Goal: Use online tool/utility

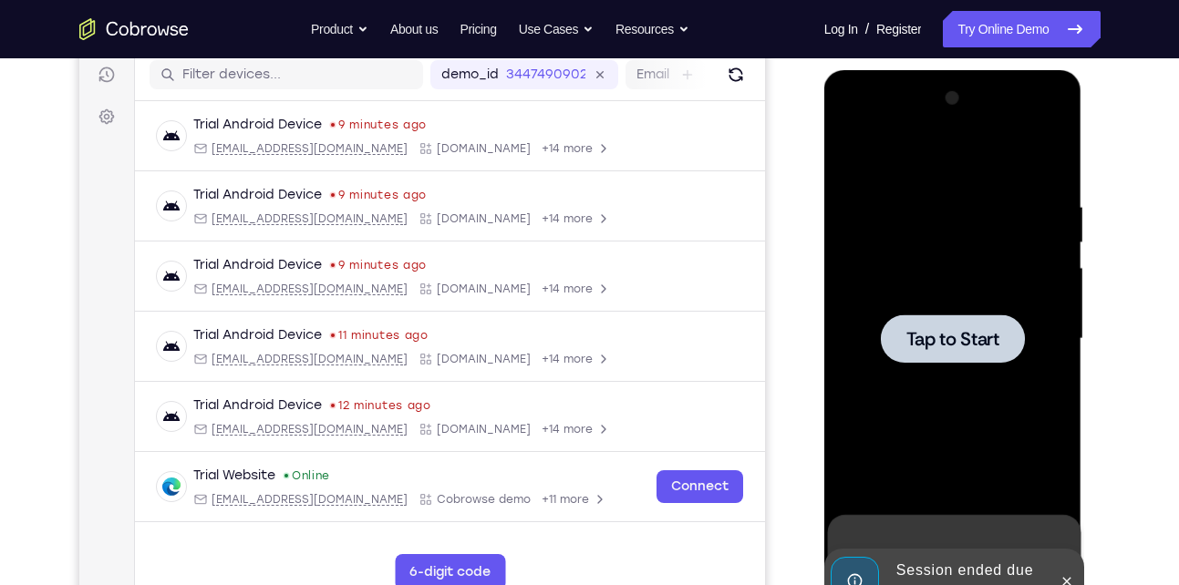
click at [943, 325] on div at bounding box center [953, 339] width 144 height 48
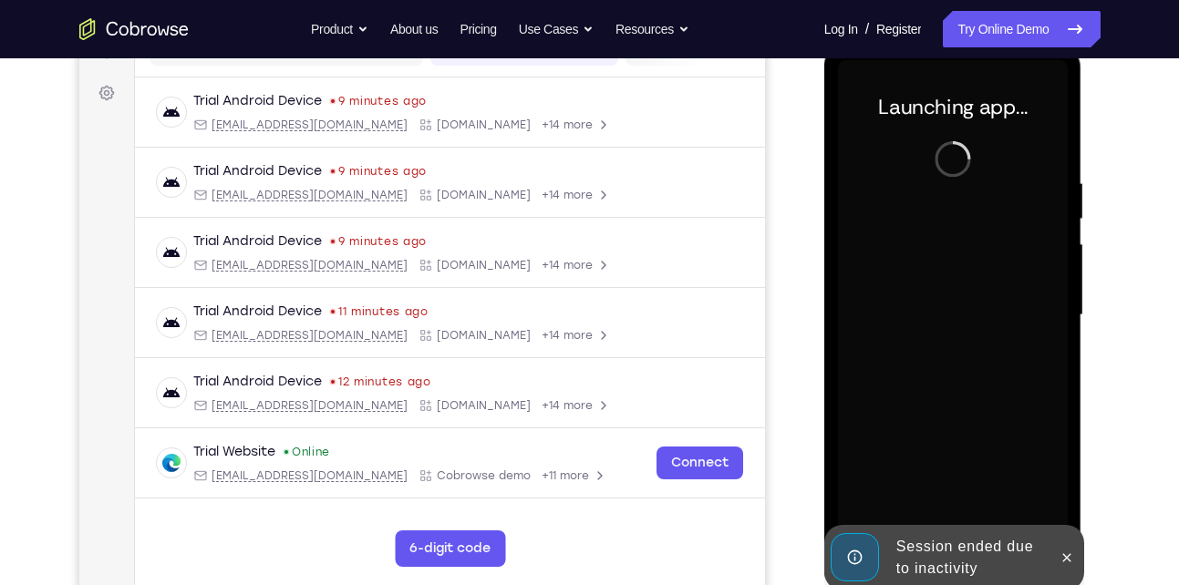
scroll to position [256, 0]
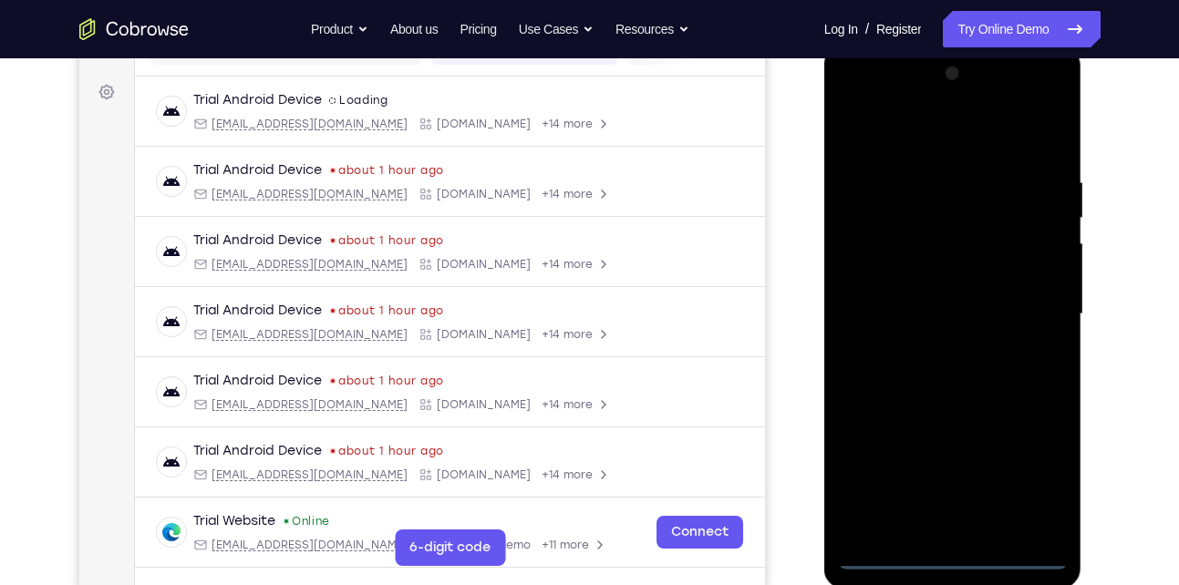
click at [956, 551] on div at bounding box center [953, 314] width 230 height 510
click at [1033, 474] on div at bounding box center [953, 314] width 230 height 510
click at [924, 141] on div at bounding box center [953, 314] width 230 height 510
click at [1030, 311] on div at bounding box center [953, 314] width 230 height 510
click at [927, 351] on div at bounding box center [953, 314] width 230 height 510
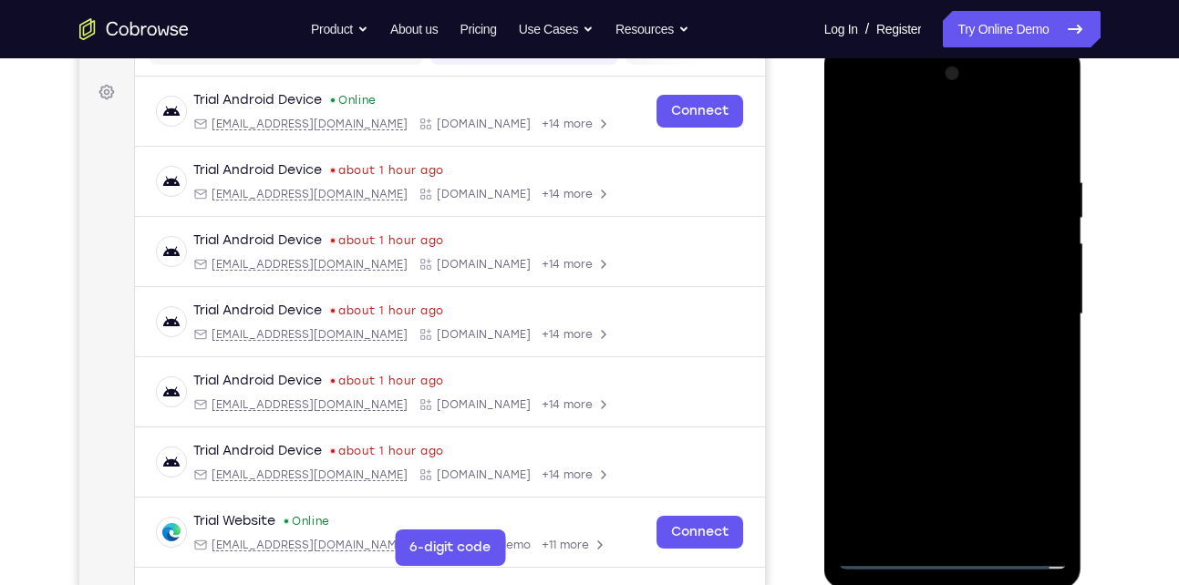
click at [918, 301] on div at bounding box center [953, 314] width 230 height 510
click at [915, 281] on div at bounding box center [953, 314] width 230 height 510
click at [922, 315] on div at bounding box center [953, 314] width 230 height 510
click at [922, 373] on div at bounding box center [953, 314] width 230 height 510
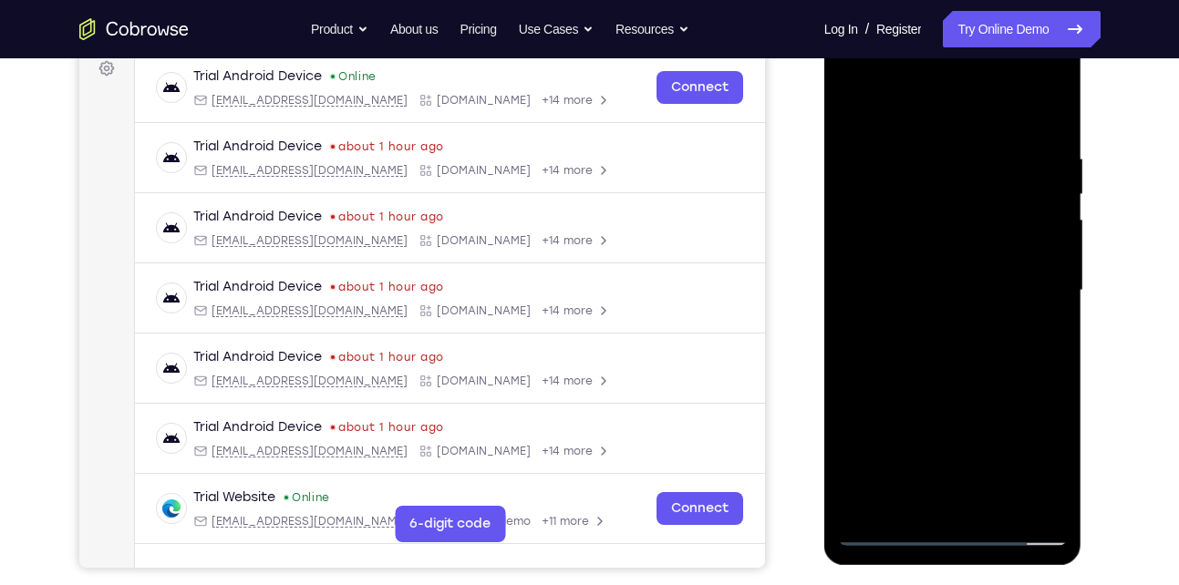
scroll to position [281, 0]
click at [1049, 118] on div at bounding box center [953, 290] width 230 height 510
click at [998, 498] on div at bounding box center [953, 290] width 230 height 510
click at [973, 387] on div at bounding box center [953, 290] width 230 height 510
click at [922, 267] on div at bounding box center [953, 290] width 230 height 510
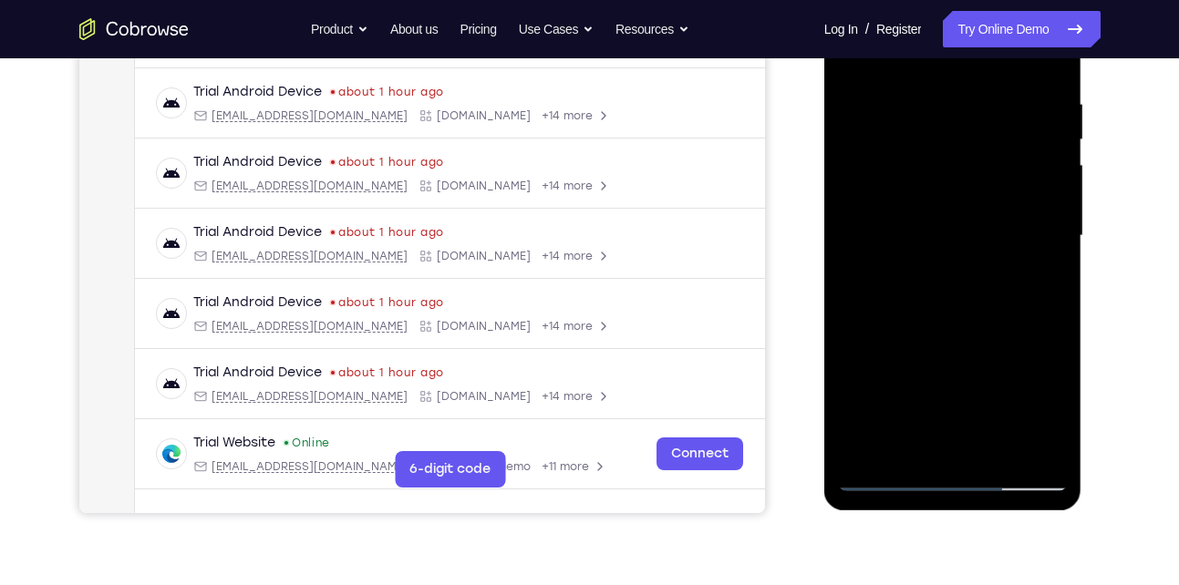
scroll to position [334, 0]
click at [873, 438] on div at bounding box center [953, 237] width 230 height 510
click at [940, 345] on div at bounding box center [953, 237] width 230 height 510
click at [1022, 410] on div at bounding box center [953, 237] width 230 height 510
click at [861, 376] on div at bounding box center [953, 237] width 230 height 510
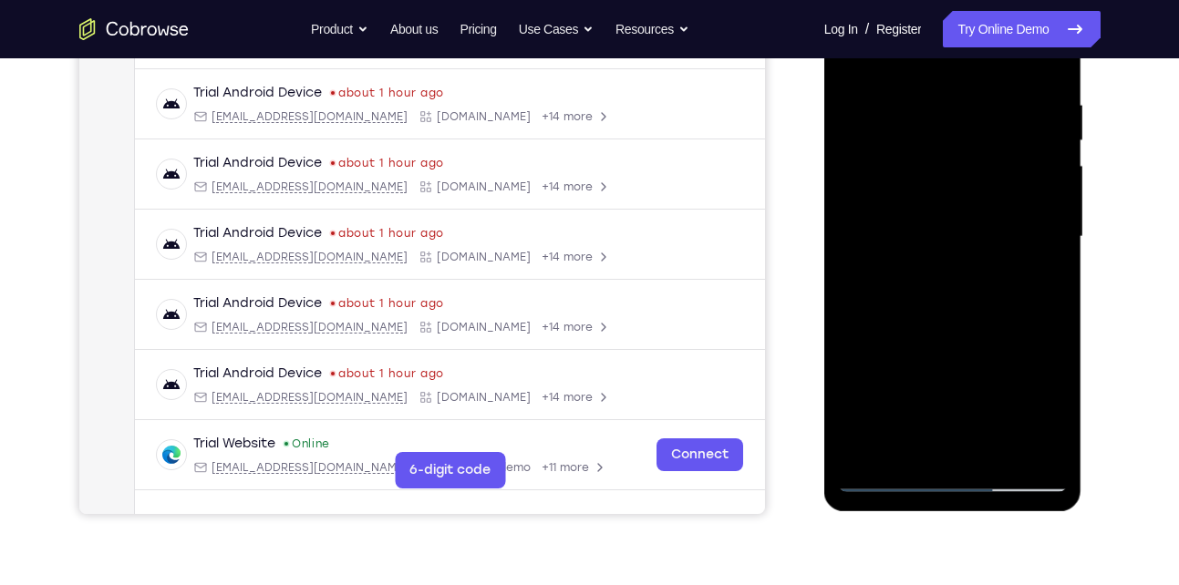
click at [1023, 407] on div at bounding box center [953, 237] width 230 height 510
click at [1036, 283] on div at bounding box center [953, 237] width 230 height 510
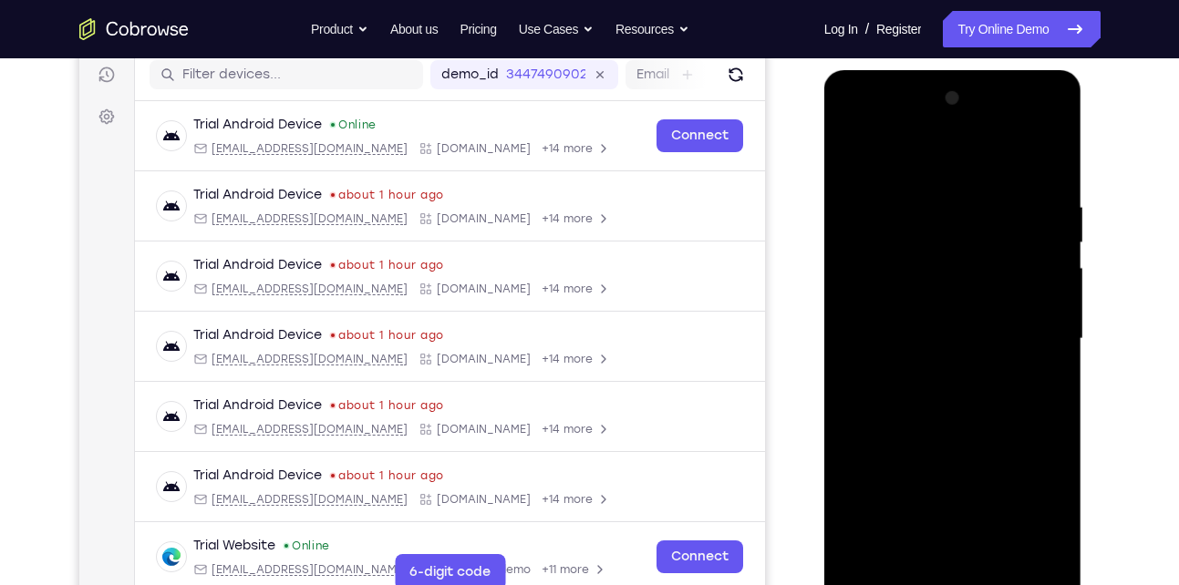
scroll to position [231, 0]
click at [854, 154] on div at bounding box center [953, 340] width 230 height 510
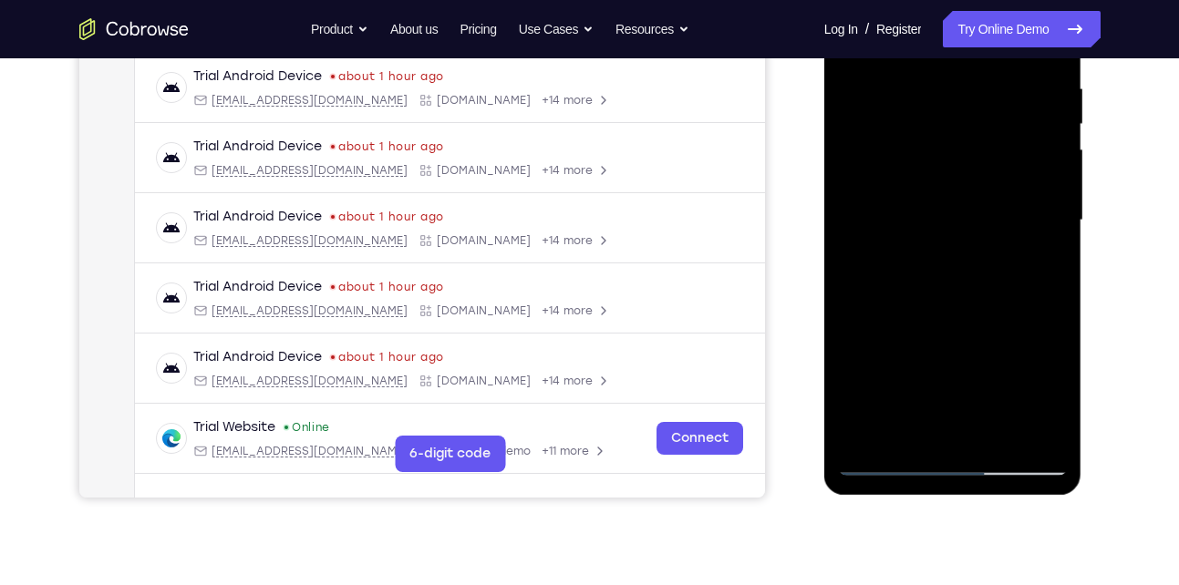
scroll to position [349, 0]
click at [915, 236] on div at bounding box center [953, 221] width 230 height 510
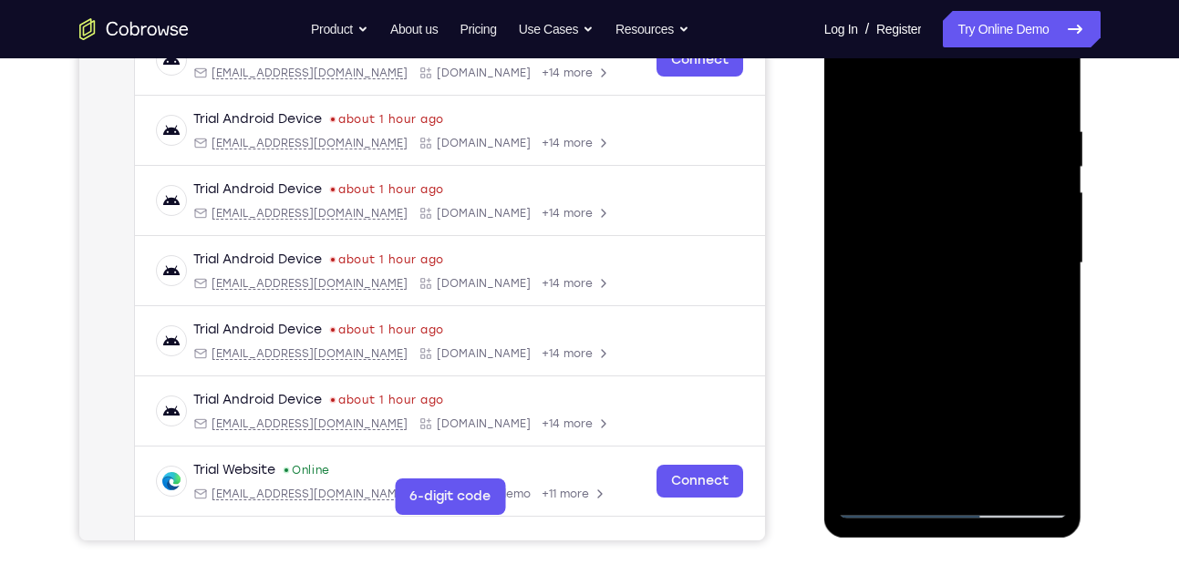
scroll to position [306, 0]
click at [915, 356] on div at bounding box center [953, 264] width 230 height 510
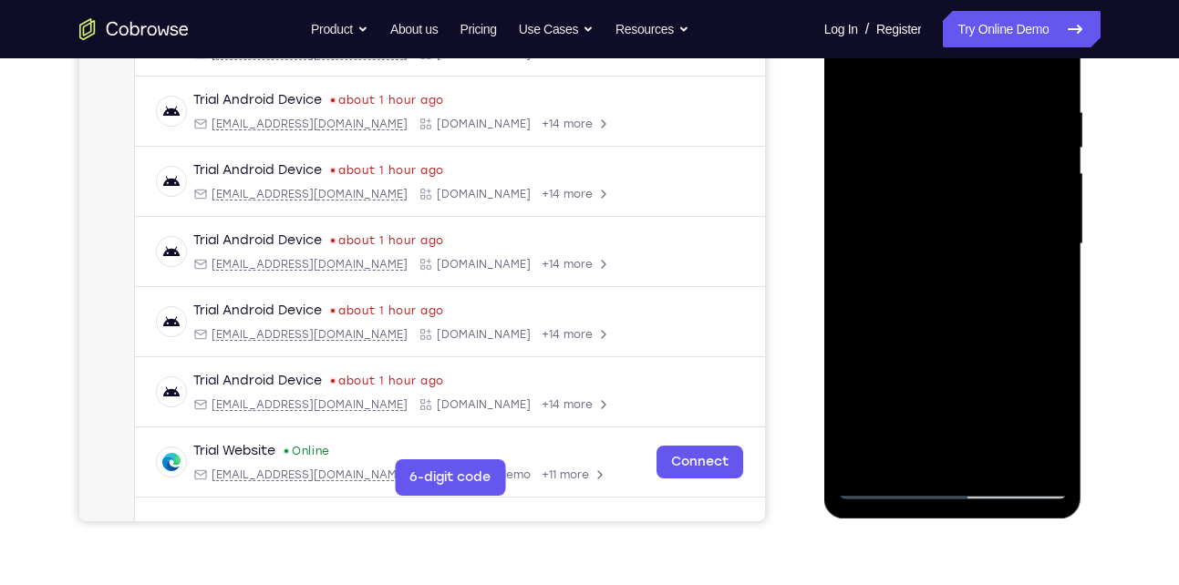
scroll to position [330, 0]
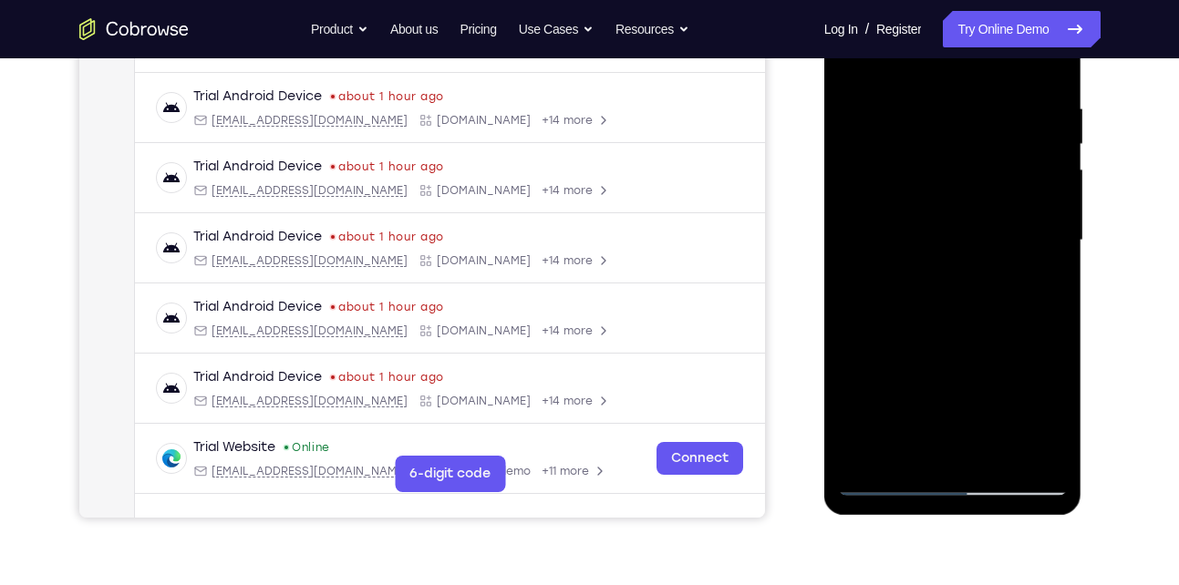
click at [867, 457] on div at bounding box center [953, 240] width 230 height 510
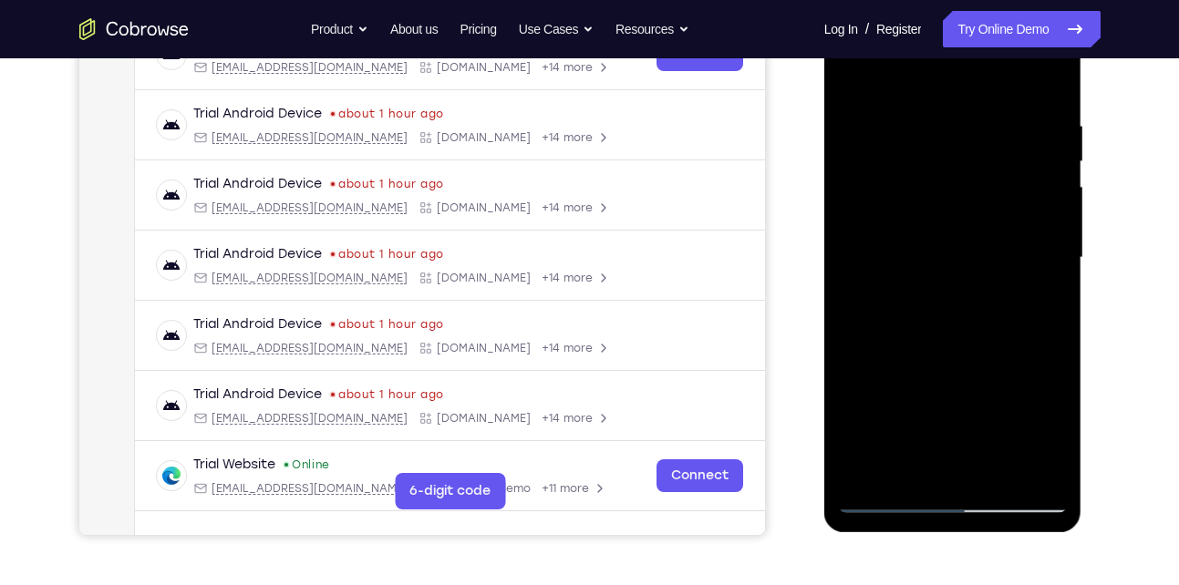
scroll to position [309, 0]
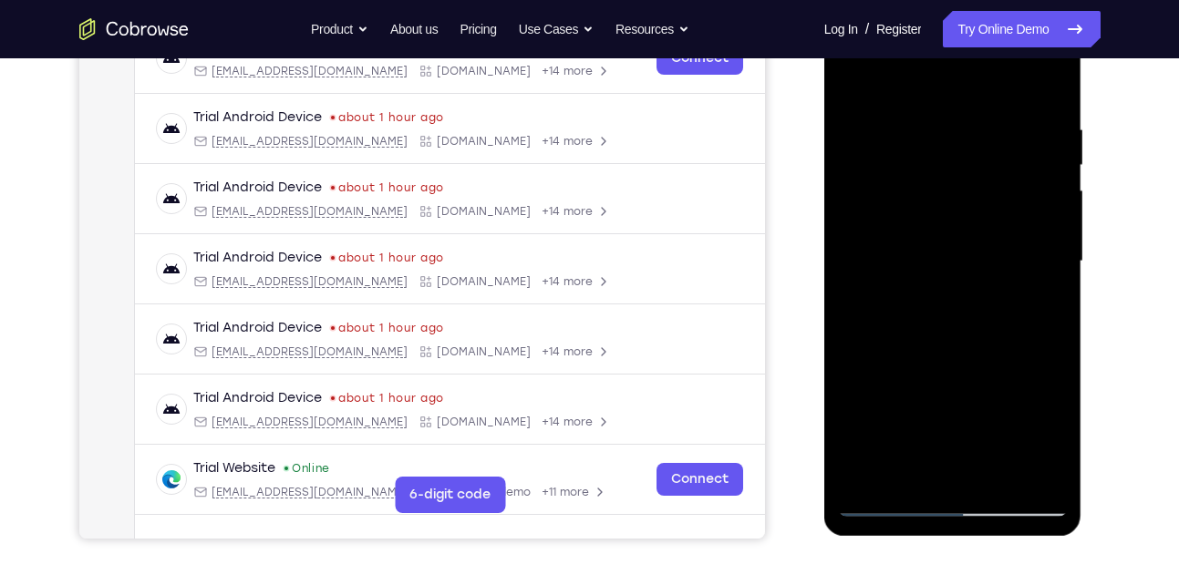
drag, startPoint x: 931, startPoint y: 345, endPoint x: 995, endPoint y: 206, distance: 153.8
click at [995, 206] on div at bounding box center [953, 261] width 230 height 510
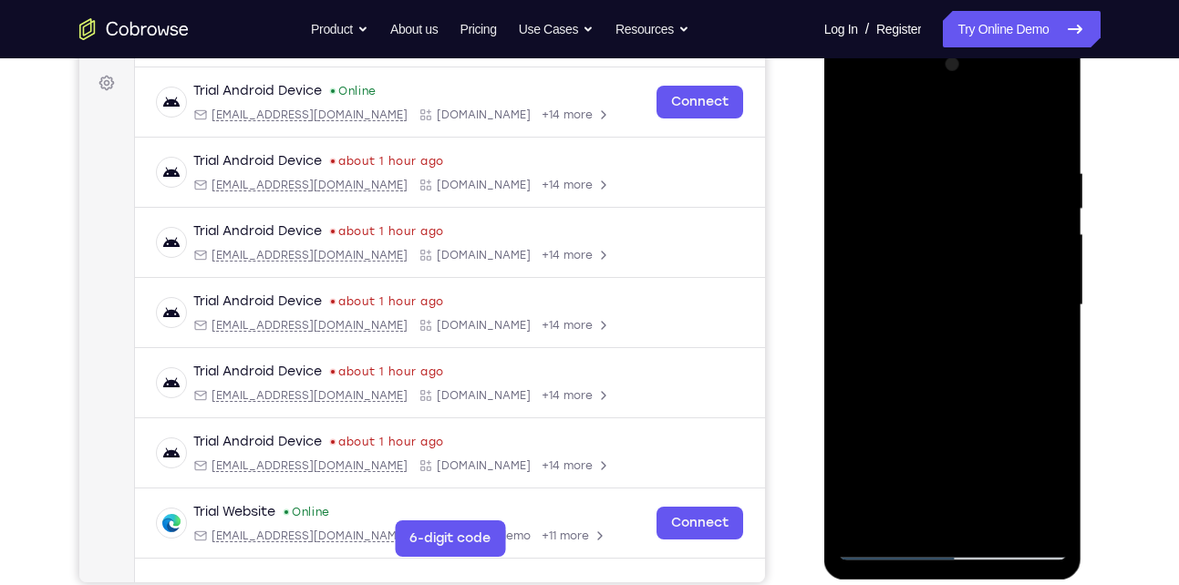
scroll to position [259, 0]
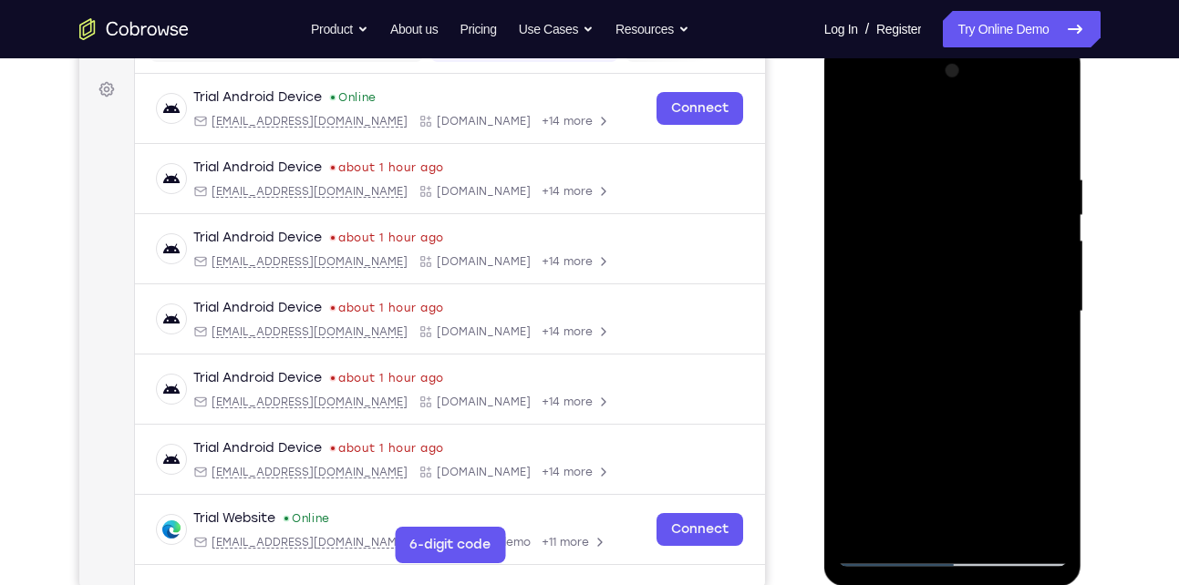
drag, startPoint x: 915, startPoint y: 384, endPoint x: 974, endPoint y: 111, distance: 278.7
click at [974, 111] on div at bounding box center [953, 312] width 230 height 510
drag, startPoint x: 921, startPoint y: 328, endPoint x: 930, endPoint y: 219, distance: 109.8
click at [930, 219] on div at bounding box center [953, 312] width 230 height 510
click at [846, 272] on div at bounding box center [953, 312] width 230 height 510
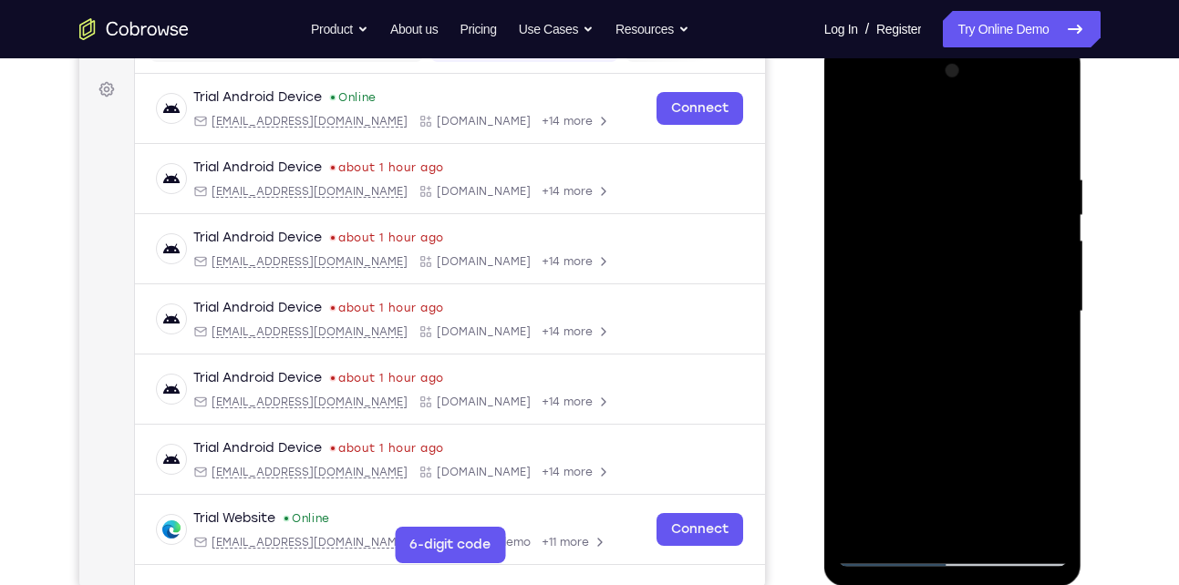
click at [1057, 270] on div at bounding box center [953, 312] width 230 height 510
drag, startPoint x: 961, startPoint y: 332, endPoint x: 986, endPoint y: 239, distance: 96.4
click at [986, 239] on div at bounding box center [953, 312] width 230 height 510
drag, startPoint x: 962, startPoint y: 406, endPoint x: 964, endPoint y: 133, distance: 272.6
click at [964, 133] on div at bounding box center [953, 312] width 230 height 510
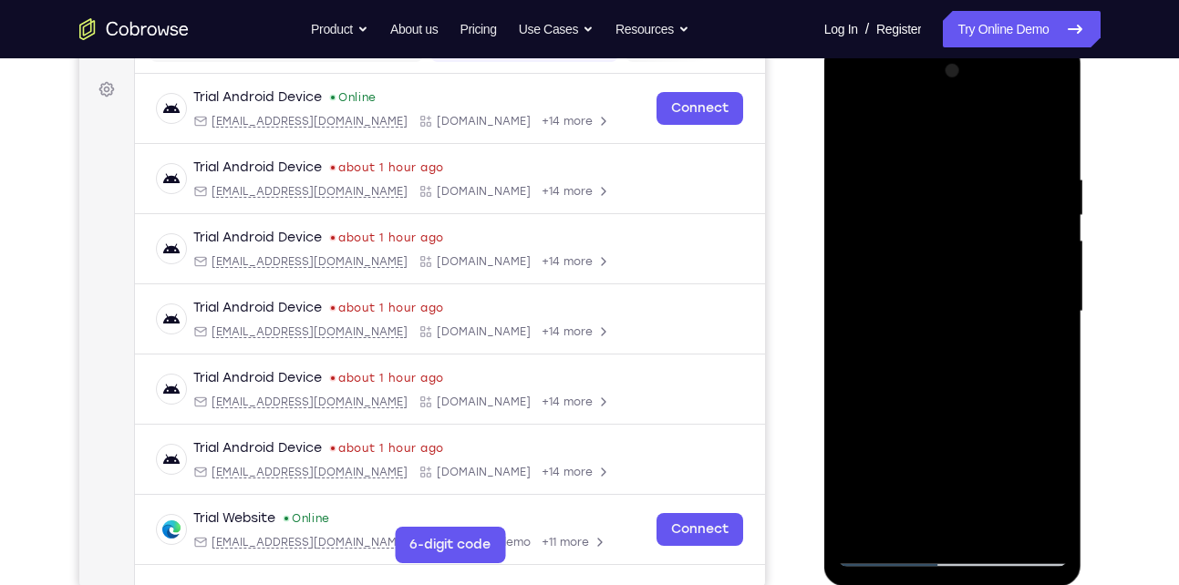
drag, startPoint x: 950, startPoint y: 321, endPoint x: 1001, endPoint y: 43, distance: 282.7
click at [1001, 43] on div at bounding box center [953, 314] width 258 height 543
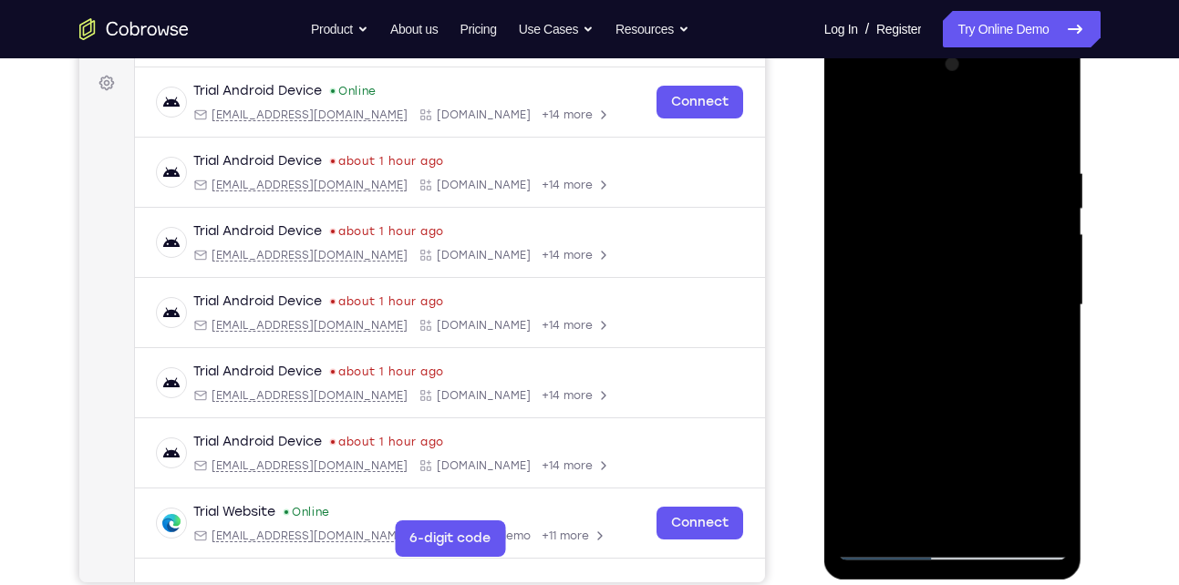
scroll to position [263, 0]
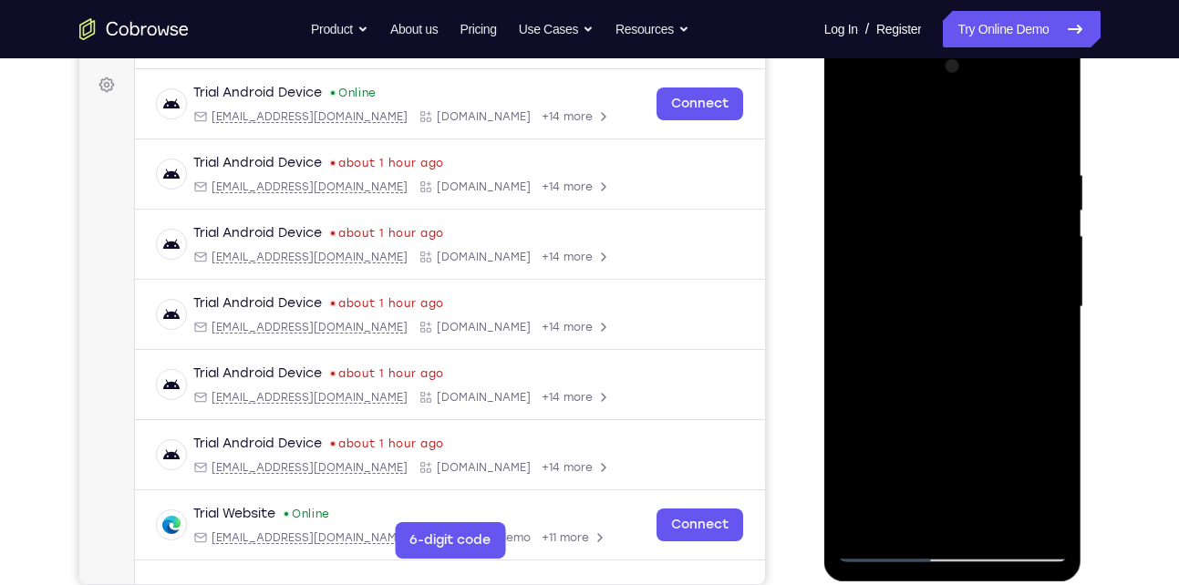
click at [1040, 514] on div at bounding box center [953, 307] width 230 height 510
drag, startPoint x: 1028, startPoint y: 221, endPoint x: 1005, endPoint y: 468, distance: 248.2
click at [1005, 468] on div at bounding box center [953, 307] width 230 height 510
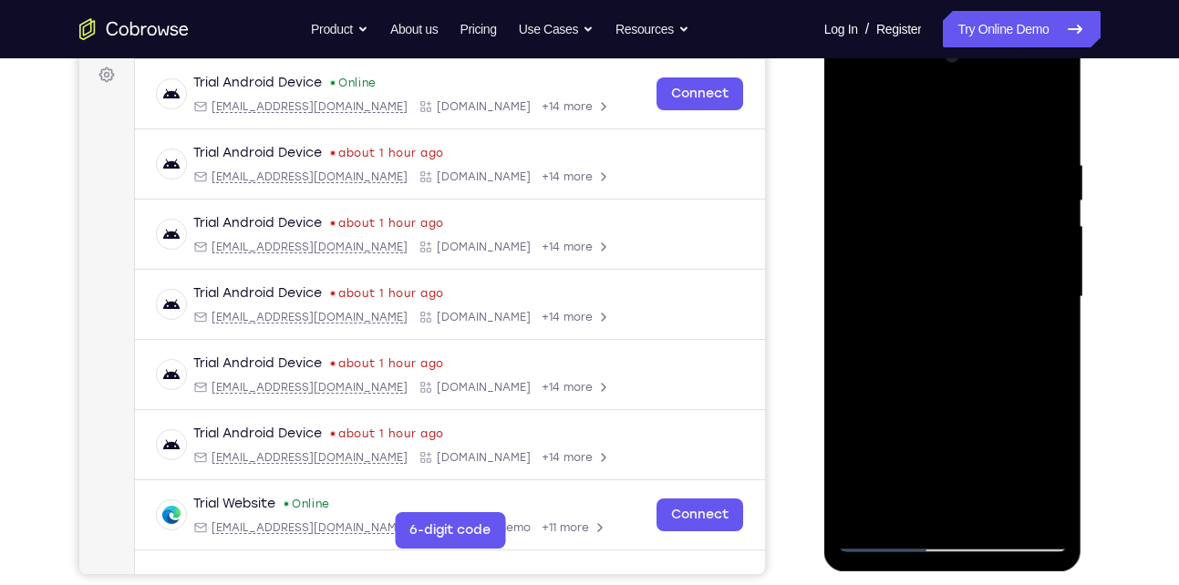
scroll to position [277, 0]
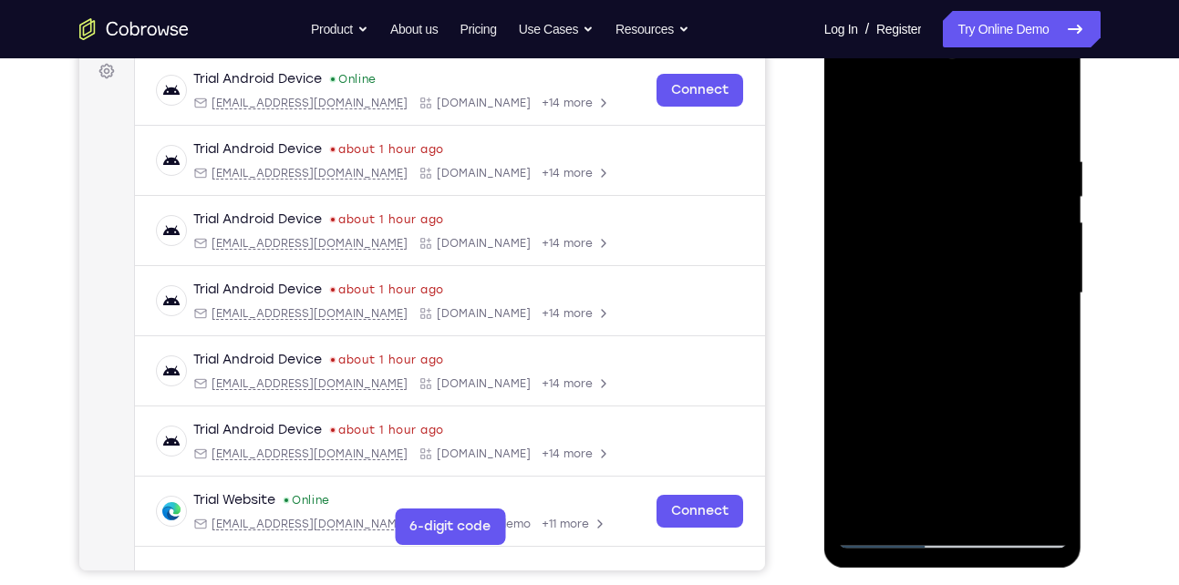
click at [865, 508] on div at bounding box center [953, 293] width 230 height 510
drag, startPoint x: 935, startPoint y: 336, endPoint x: 923, endPoint y: 588, distance: 251.9
click at [923, 572] on html "Online web based iOS Simulators and Android Emulators. Run iPhone, iPad, Mobile…" at bounding box center [954, 298] width 260 height 547
click at [911, 513] on div at bounding box center [953, 293] width 230 height 510
click at [884, 236] on div at bounding box center [953, 293] width 230 height 510
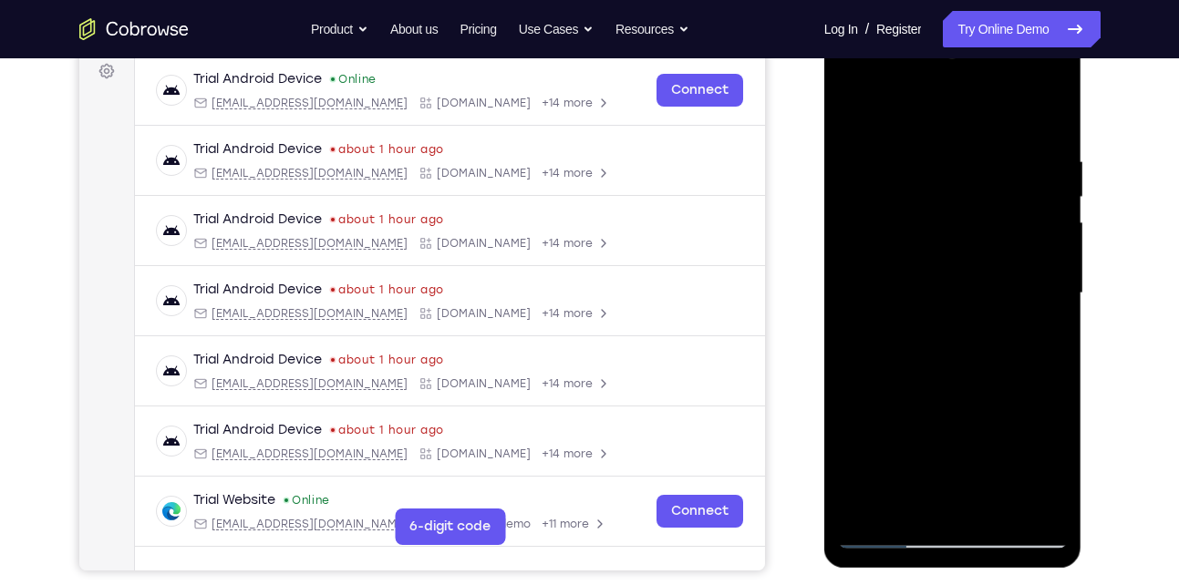
click at [1052, 305] on div at bounding box center [953, 293] width 230 height 510
click at [851, 114] on div at bounding box center [953, 293] width 230 height 510
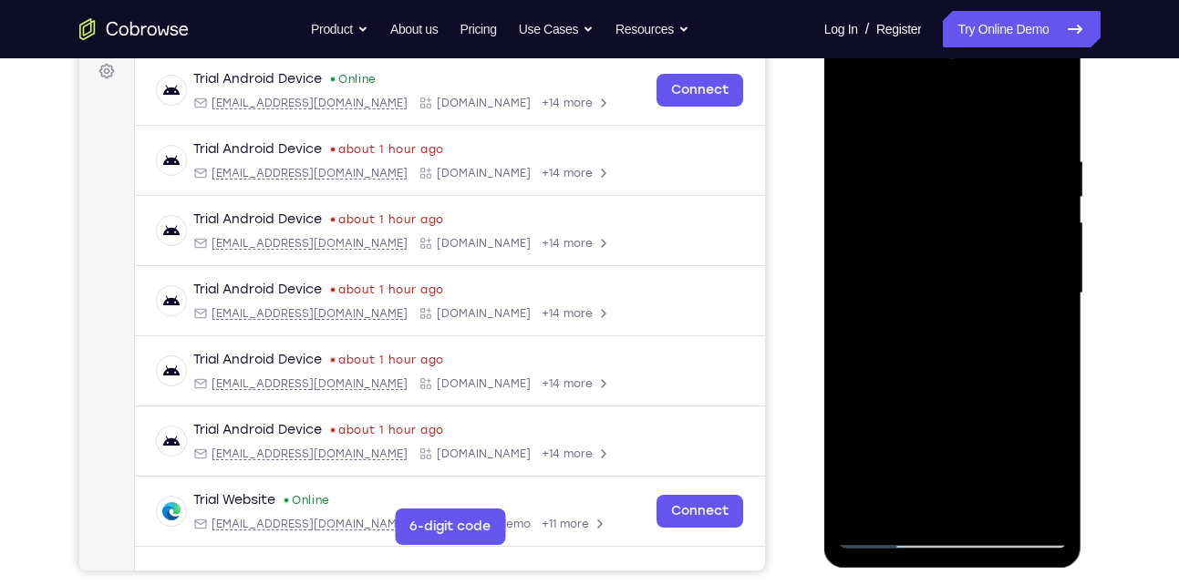
click at [945, 250] on div at bounding box center [953, 293] width 230 height 510
click at [1057, 307] on div at bounding box center [953, 293] width 230 height 510
click at [1055, 309] on div at bounding box center [953, 293] width 230 height 510
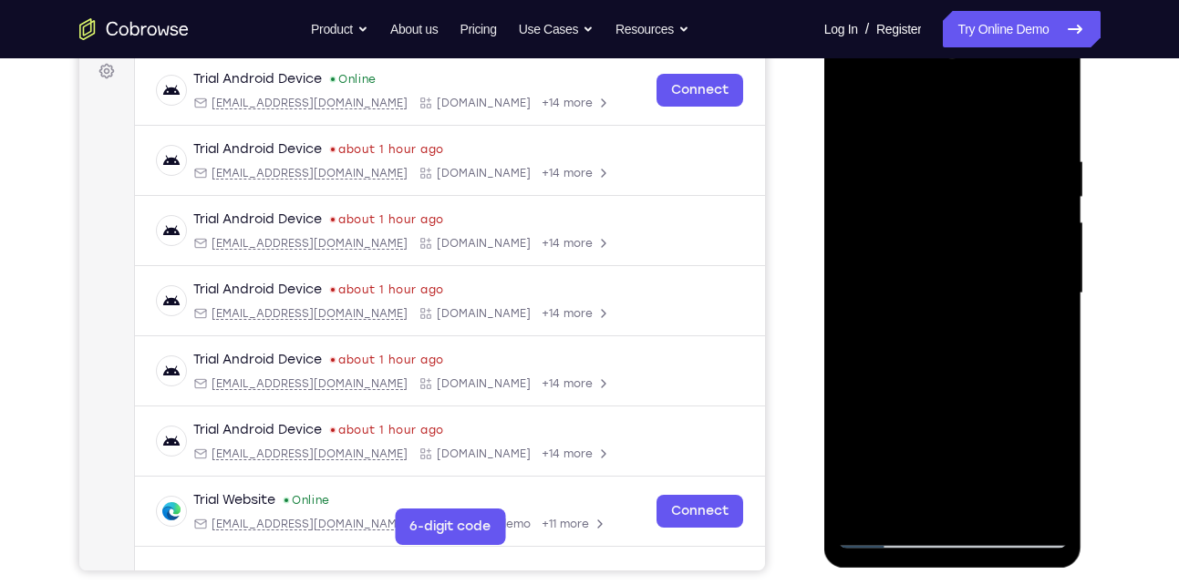
click at [890, 140] on div at bounding box center [953, 293] width 230 height 510
drag, startPoint x: 971, startPoint y: 439, endPoint x: 1015, endPoint y: 217, distance: 226.7
click at [1015, 217] on div at bounding box center [953, 293] width 230 height 510
click at [885, 416] on div at bounding box center [953, 293] width 230 height 510
click at [852, 105] on div at bounding box center [953, 293] width 230 height 510
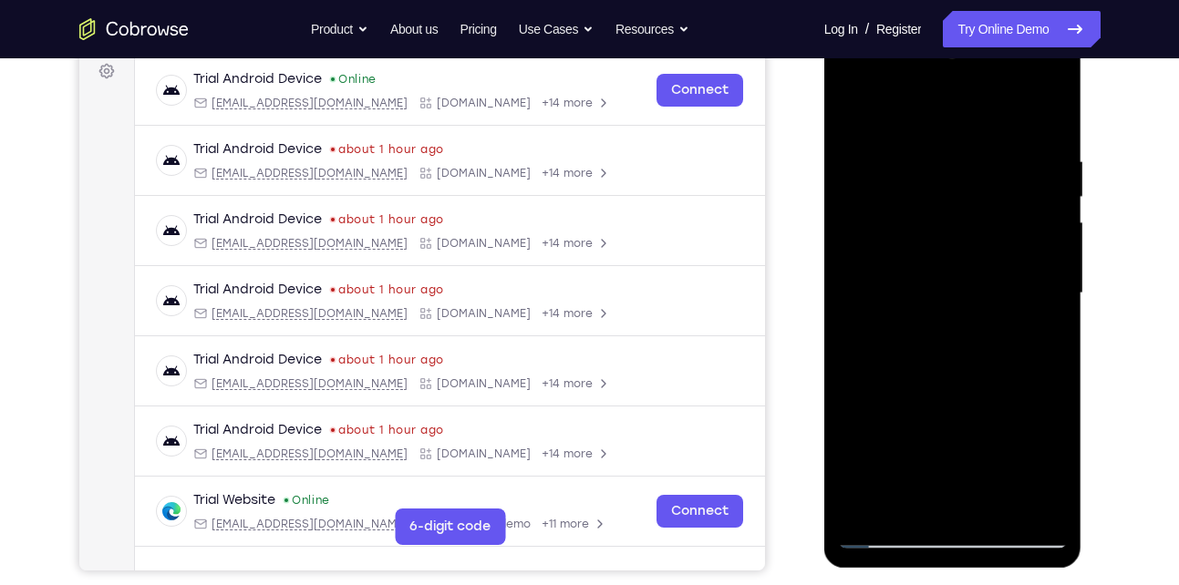
click at [852, 105] on div at bounding box center [953, 293] width 230 height 510
click at [947, 304] on div at bounding box center [953, 293] width 230 height 510
drag, startPoint x: 1016, startPoint y: 237, endPoint x: 965, endPoint y: 506, distance: 273.7
click at [965, 506] on div at bounding box center [953, 293] width 230 height 510
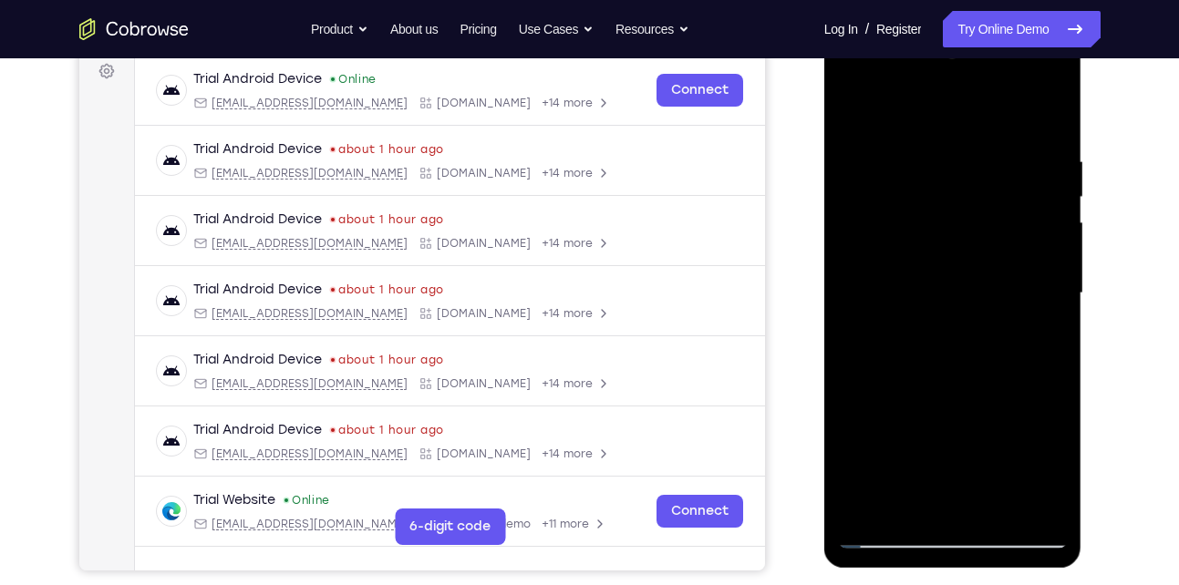
click at [1057, 304] on div at bounding box center [953, 293] width 230 height 510
click at [861, 111] on div at bounding box center [953, 293] width 230 height 510
drag, startPoint x: 909, startPoint y: 332, endPoint x: 981, endPoint y: 29, distance: 311.1
click at [981, 29] on div at bounding box center [953, 296] width 258 height 543
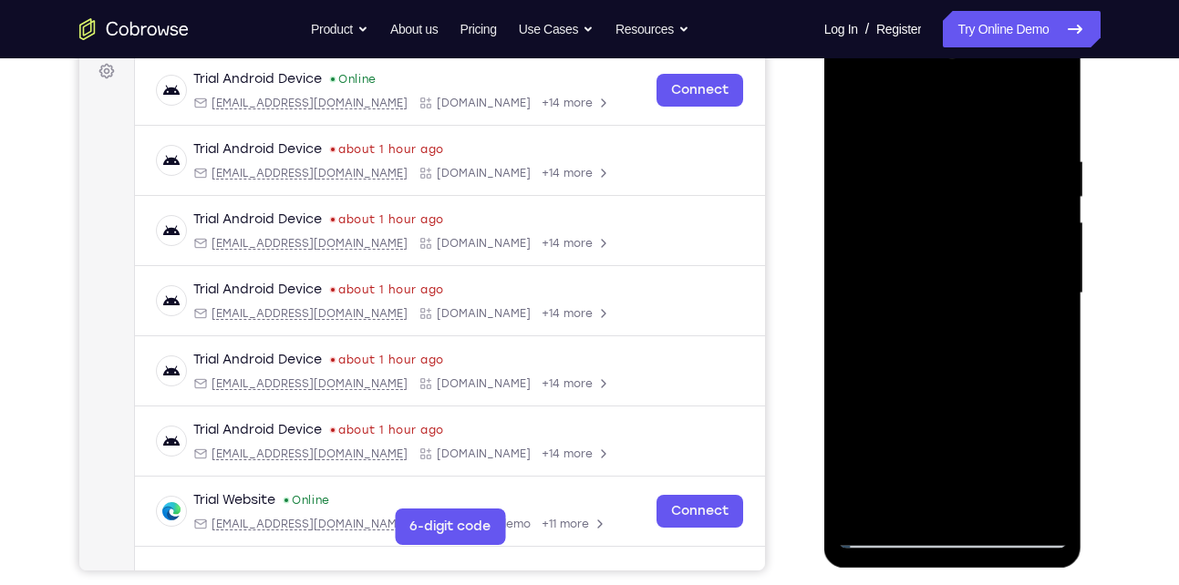
click at [937, 385] on div at bounding box center [953, 293] width 230 height 510
click at [860, 107] on div at bounding box center [953, 293] width 230 height 510
drag, startPoint x: 944, startPoint y: 370, endPoint x: 980, endPoint y: -17, distance: 389.1
click at [980, 25] on html "Online web based iOS Simulators and Android Emulators. Run iPhone, iPad, Mobile…" at bounding box center [954, 298] width 260 height 547
drag, startPoint x: 964, startPoint y: 387, endPoint x: 1008, endPoint y: 73, distance: 317.7
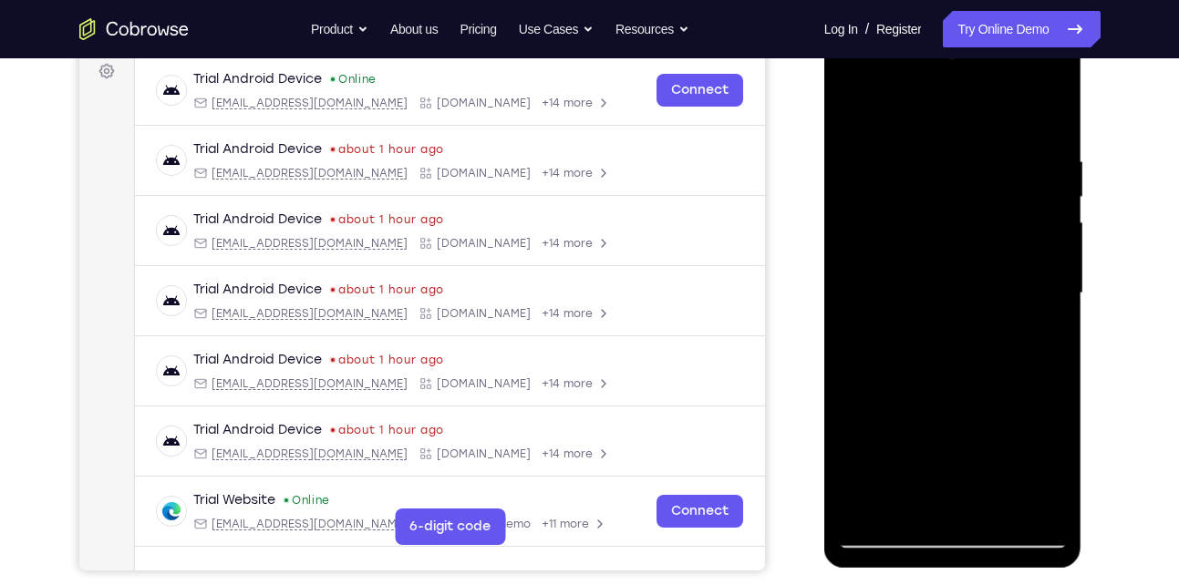
click at [1008, 73] on div at bounding box center [953, 293] width 230 height 510
drag, startPoint x: 933, startPoint y: 412, endPoint x: 993, endPoint y: 19, distance: 397.3
click at [993, 25] on html "Online web based iOS Simulators and Android Emulators. Run iPhone, iPad, Mobile…" at bounding box center [954, 298] width 260 height 547
click at [940, 339] on div at bounding box center [953, 293] width 230 height 510
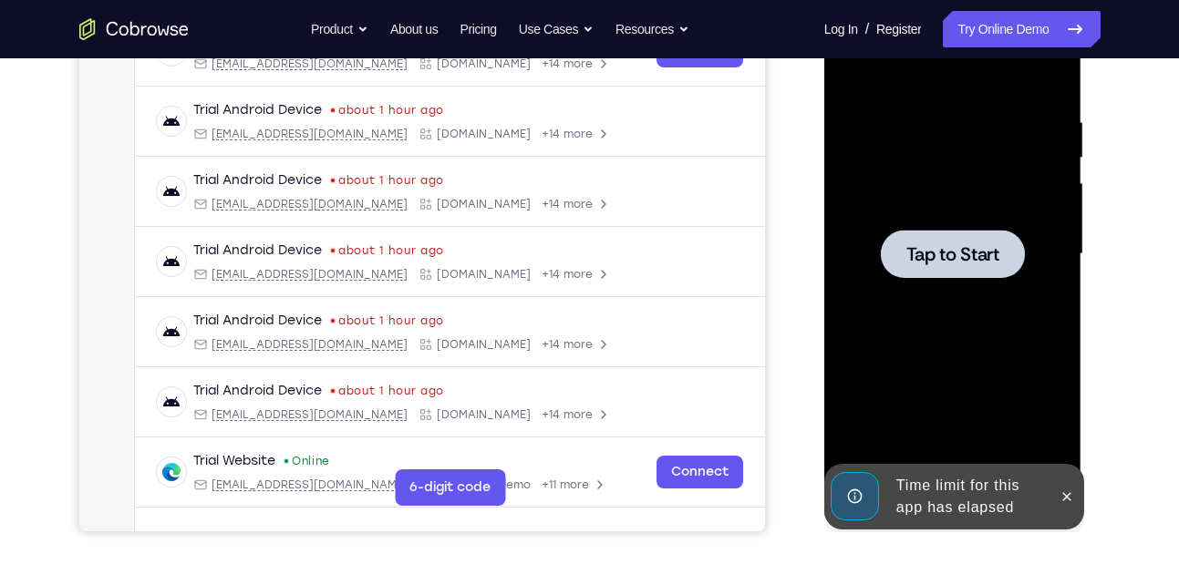
scroll to position [315, 0]
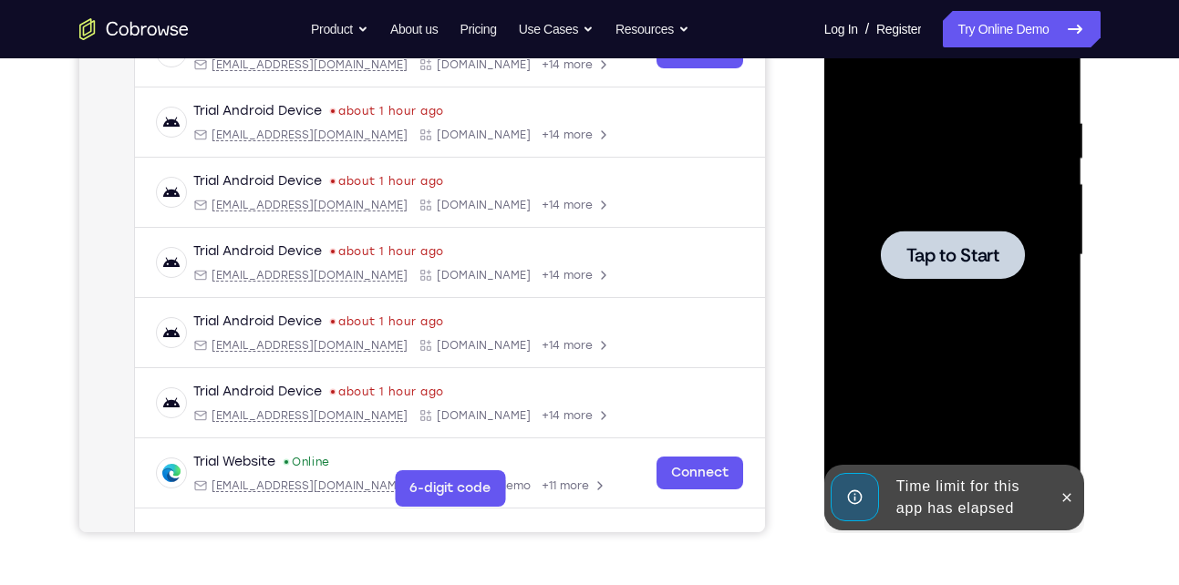
click at [963, 253] on span "Tap to Start" at bounding box center [952, 255] width 93 height 18
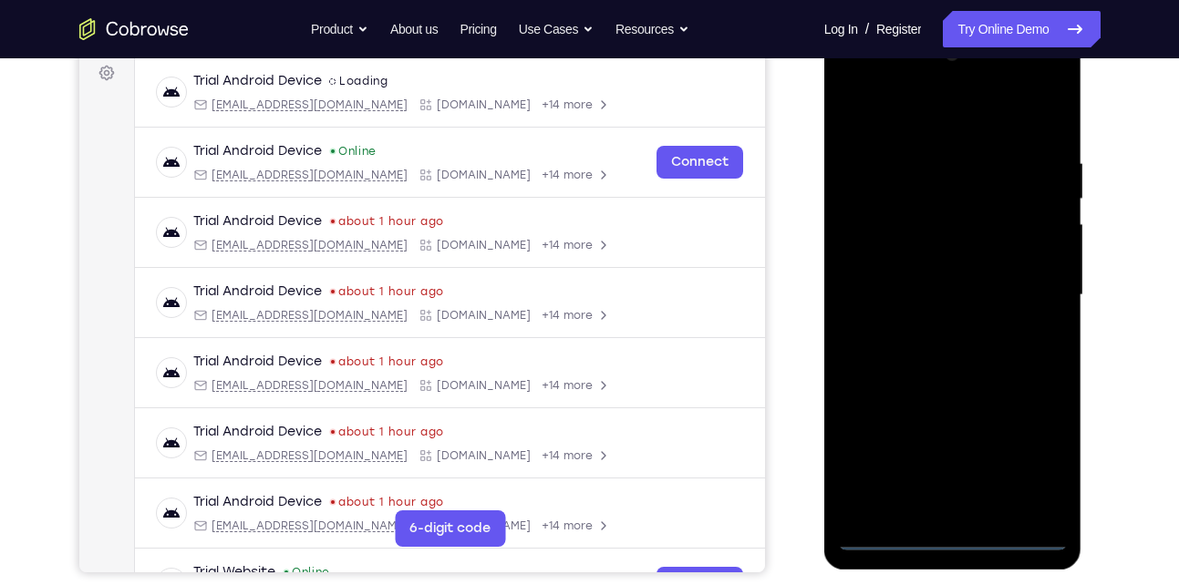
scroll to position [274, 0]
click at [950, 534] on div at bounding box center [953, 296] width 230 height 510
click at [1042, 450] on div at bounding box center [953, 296] width 230 height 510
click at [965, 129] on div at bounding box center [953, 296] width 230 height 510
click at [1040, 284] on div at bounding box center [953, 296] width 230 height 510
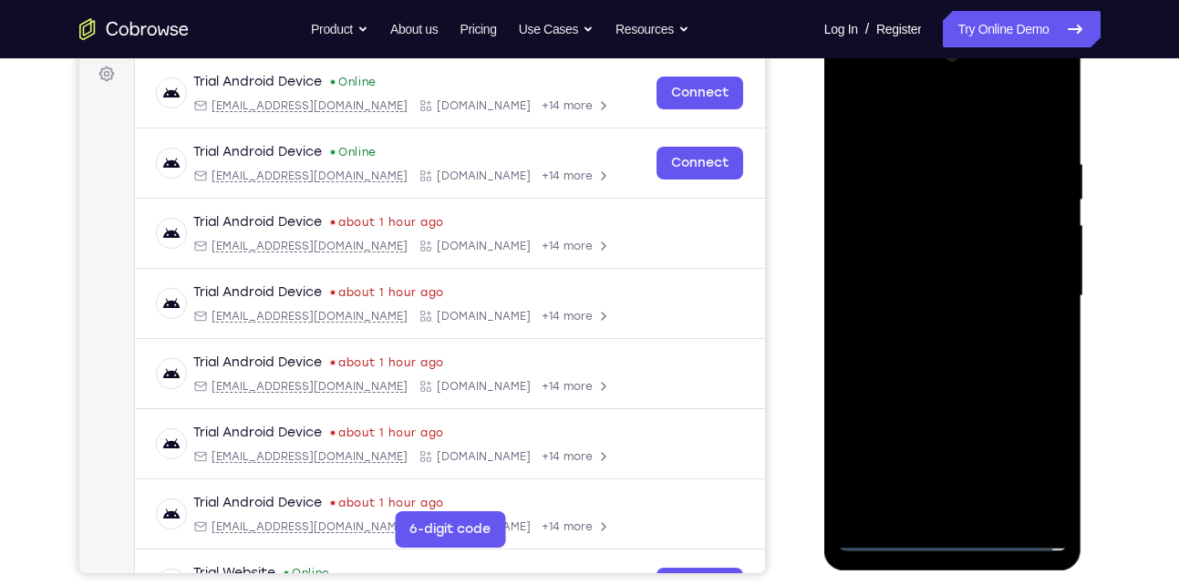
click at [931, 323] on div at bounding box center [953, 296] width 230 height 510
click at [932, 277] on div at bounding box center [953, 296] width 230 height 510
click at [937, 251] on div at bounding box center [953, 296] width 230 height 510
click at [921, 294] on div at bounding box center [953, 296] width 230 height 510
click at [907, 346] on div at bounding box center [953, 296] width 230 height 510
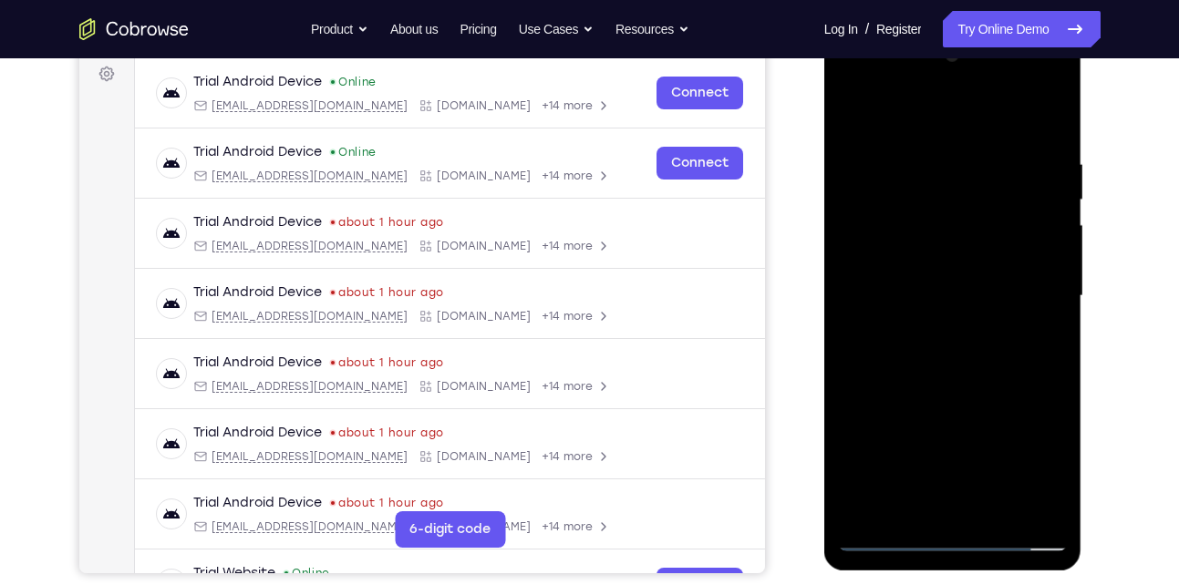
click at [1055, 132] on div at bounding box center [953, 296] width 230 height 510
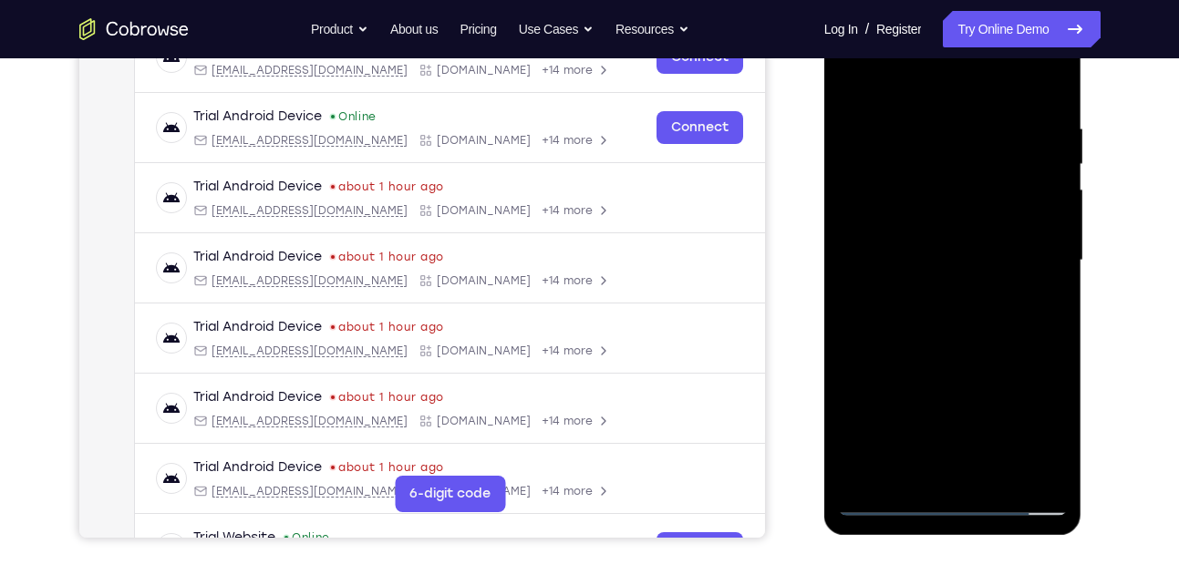
scroll to position [309, 0]
click at [996, 471] on div at bounding box center [953, 261] width 230 height 510
click at [988, 352] on div at bounding box center [953, 261] width 230 height 510
click at [929, 352] on div at bounding box center [953, 261] width 230 height 510
click at [904, 472] on div at bounding box center [953, 261] width 230 height 510
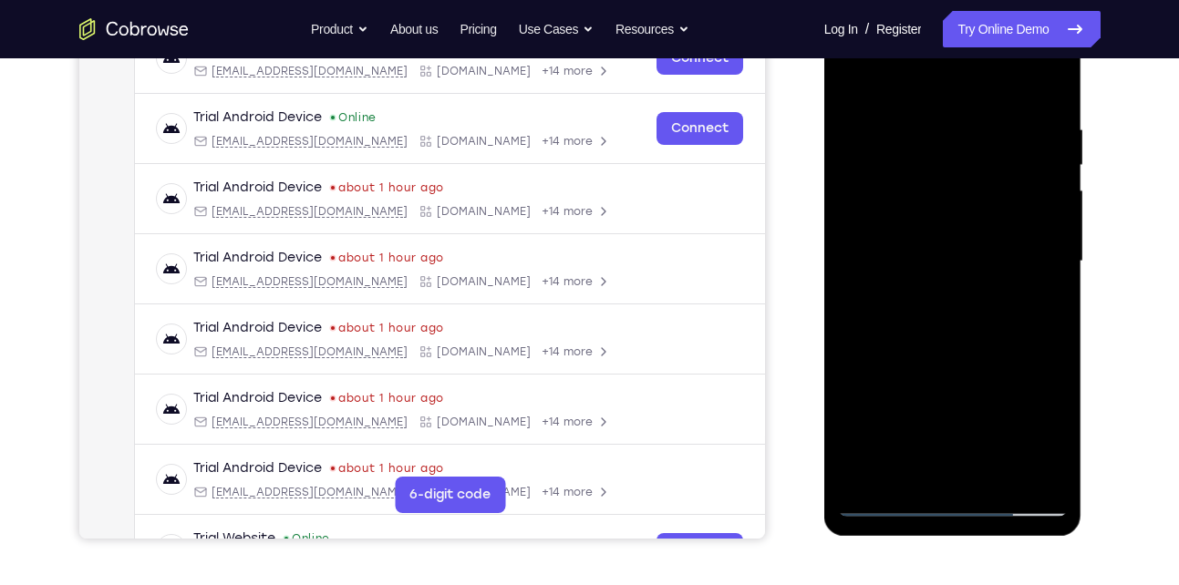
click at [978, 333] on div at bounding box center [953, 261] width 230 height 510
click at [964, 146] on div at bounding box center [953, 261] width 230 height 510
click at [897, 470] on div at bounding box center [953, 261] width 230 height 510
drag, startPoint x: 918, startPoint y: 300, endPoint x: 972, endPoint y: -38, distance: 342.5
click at [972, 0] on html "Online web based iOS Simulators and Android Emulators. Run iPhone, iPad, Mobile…" at bounding box center [954, 266] width 260 height 547
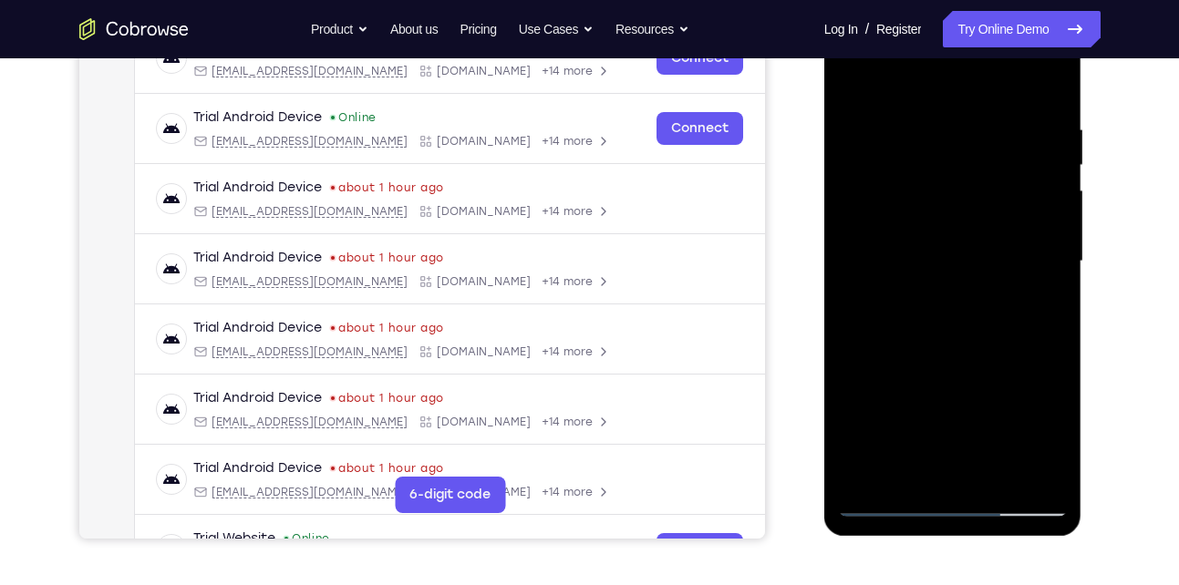
drag, startPoint x: 973, startPoint y: 180, endPoint x: 979, endPoint y: 485, distance: 304.5
click at [979, 485] on div at bounding box center [953, 261] width 230 height 510
click at [954, 157] on div at bounding box center [953, 261] width 230 height 510
click at [886, 246] on div at bounding box center [953, 261] width 230 height 510
click at [1039, 471] on div at bounding box center [953, 261] width 230 height 510
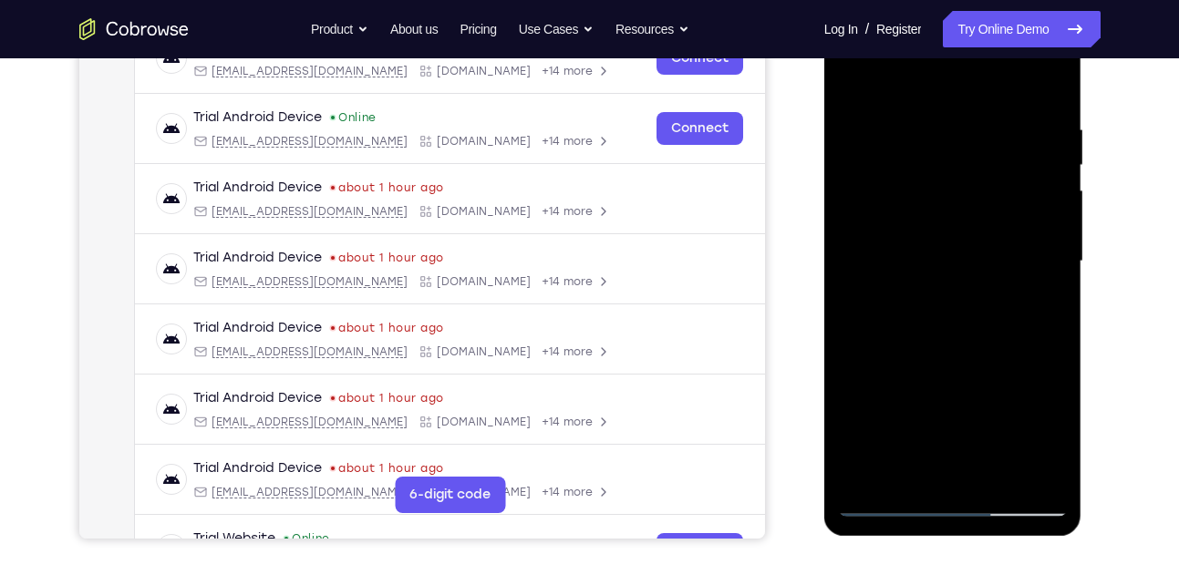
click at [877, 511] on div at bounding box center [953, 261] width 230 height 510
click at [904, 467] on div at bounding box center [953, 261] width 230 height 510
click at [946, 399] on div at bounding box center [953, 261] width 230 height 510
click at [886, 399] on div at bounding box center [953, 261] width 230 height 510
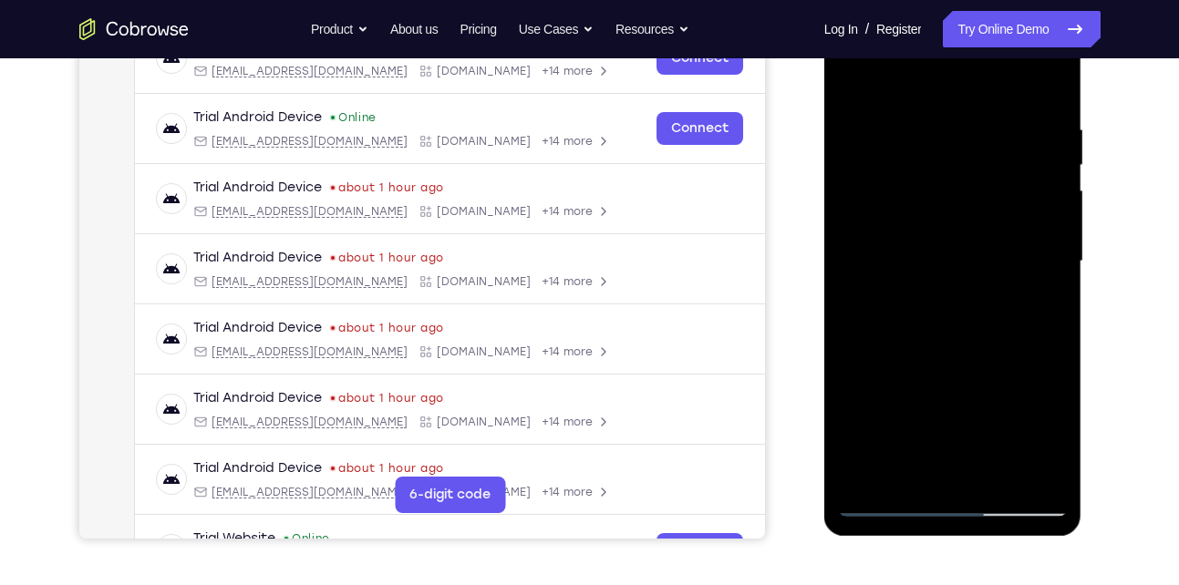
click at [973, 435] on div at bounding box center [953, 261] width 230 height 510
click at [997, 370] on div at bounding box center [953, 261] width 230 height 510
click at [1040, 303] on div at bounding box center [953, 261] width 230 height 510
drag, startPoint x: 967, startPoint y: 207, endPoint x: 929, endPoint y: 384, distance: 180.9
click at [929, 384] on div at bounding box center [953, 261] width 230 height 510
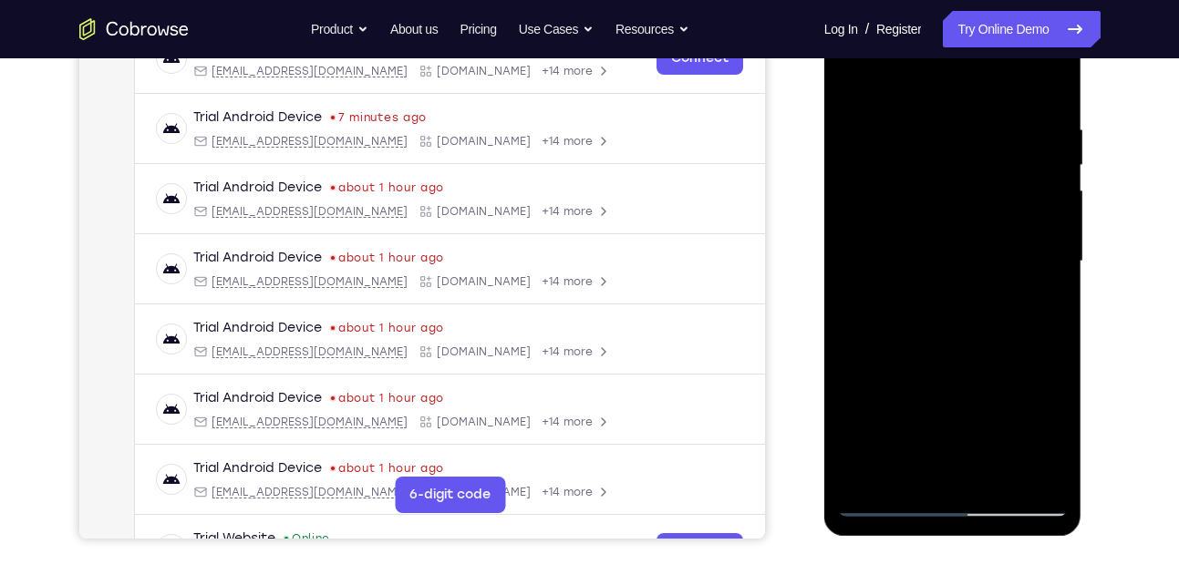
drag, startPoint x: 943, startPoint y: 201, endPoint x: 1033, endPoint y: -38, distance: 255.3
click at [1033, 0] on html "Online web based iOS Simulators and Android Emulators. Run iPhone, iPad, Mobile…" at bounding box center [954, 266] width 260 height 547
click at [903, 75] on div at bounding box center [953, 261] width 230 height 510
click at [863, 470] on div at bounding box center [953, 261] width 230 height 510
drag, startPoint x: 968, startPoint y: 204, endPoint x: 966, endPoint y: 567, distance: 362.8
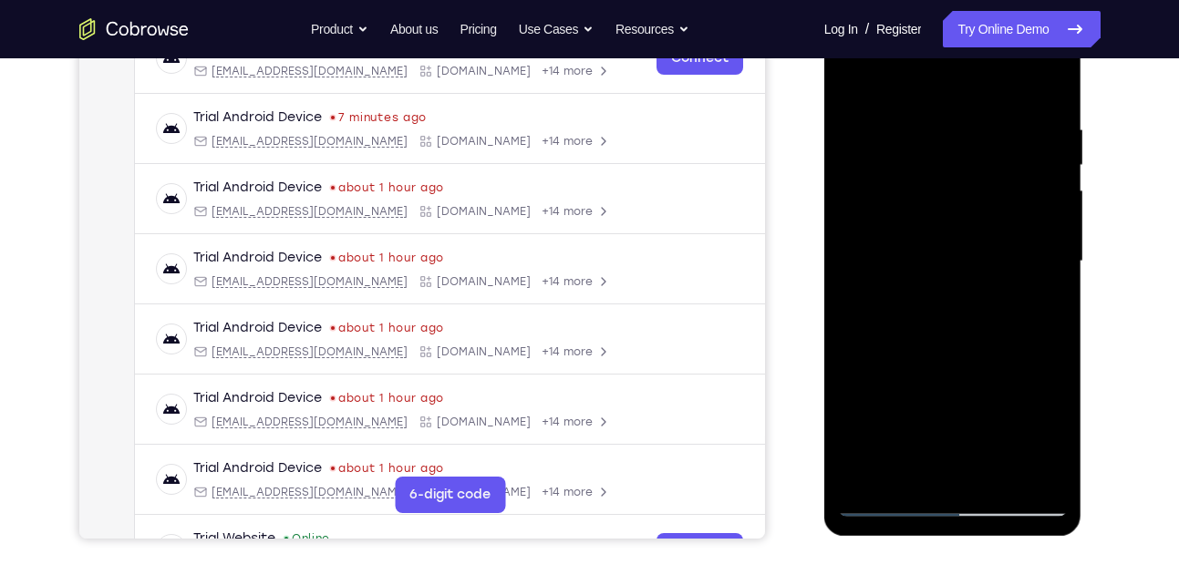
click at [966, 540] on html "Online web based iOS Simulators and Android Emulators. Run iPhone, iPad, Mobile…" at bounding box center [954, 266] width 260 height 547
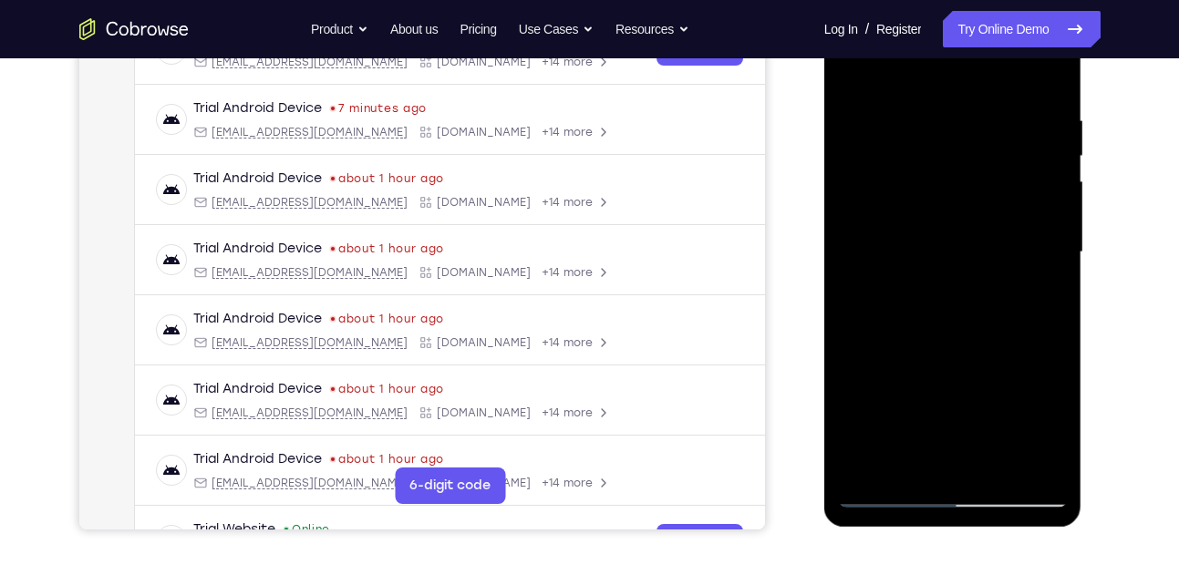
scroll to position [317, 0]
drag, startPoint x: 937, startPoint y: 368, endPoint x: 979, endPoint y: 59, distance: 311.9
click at [979, 59] on div at bounding box center [953, 253] width 230 height 510
drag, startPoint x: 976, startPoint y: 364, endPoint x: 1040, endPoint y: -38, distance: 407.0
click at [1040, 0] on html "Online web based iOS Simulators and Android Emulators. Run iPhone, iPad, Mobile…" at bounding box center [954, 258] width 260 height 547
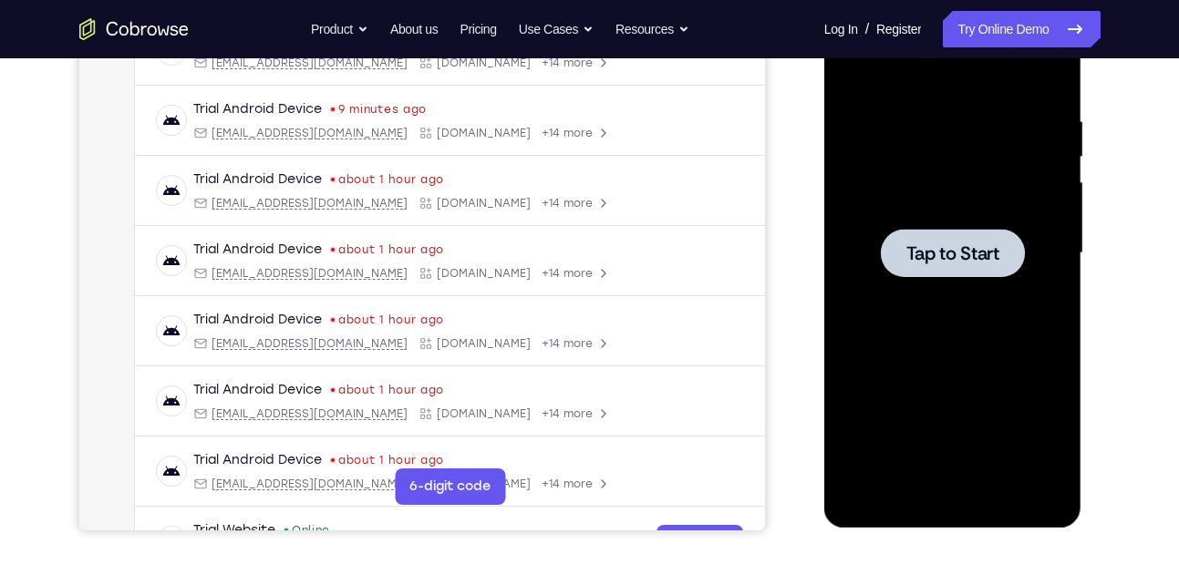
click at [957, 247] on span "Tap to Start" at bounding box center [952, 253] width 93 height 18
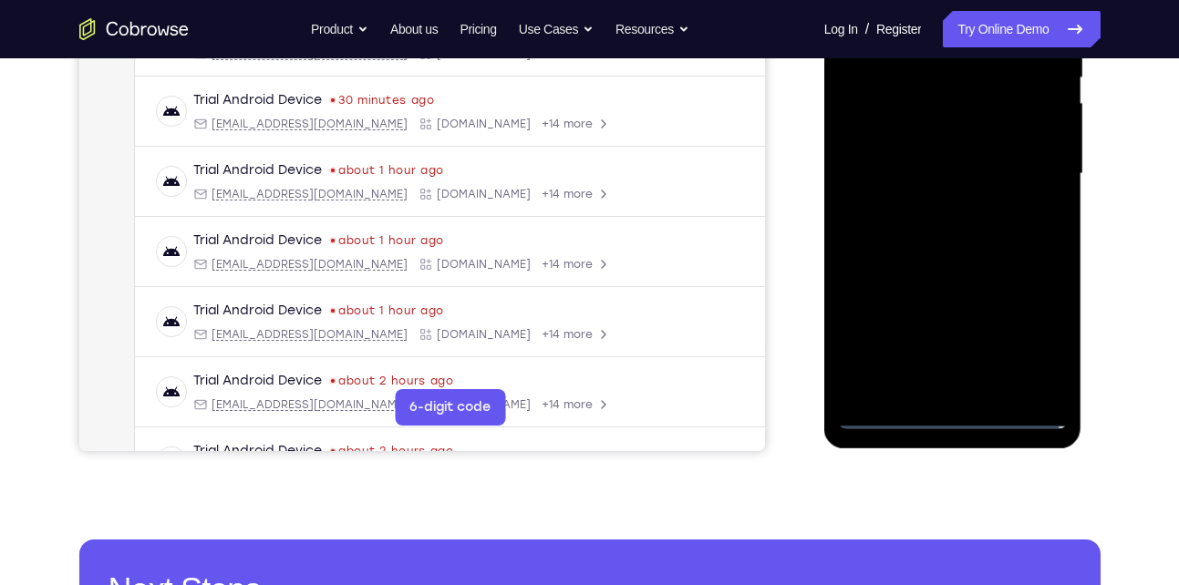
scroll to position [397, 0]
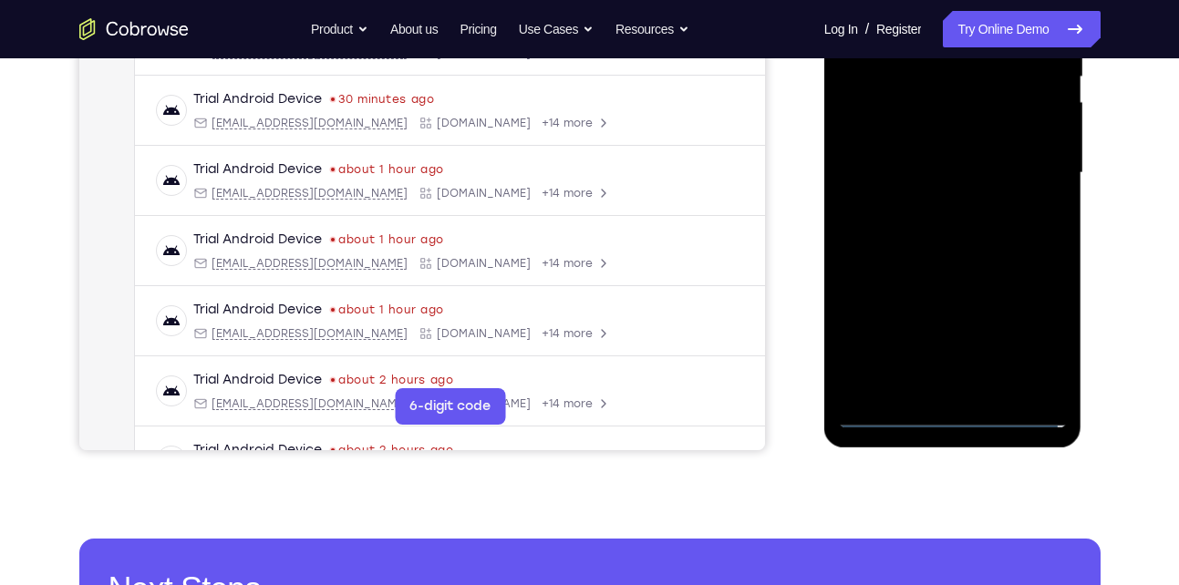
click at [951, 410] on div at bounding box center [953, 173] width 230 height 510
click at [1031, 334] on div at bounding box center [953, 173] width 230 height 510
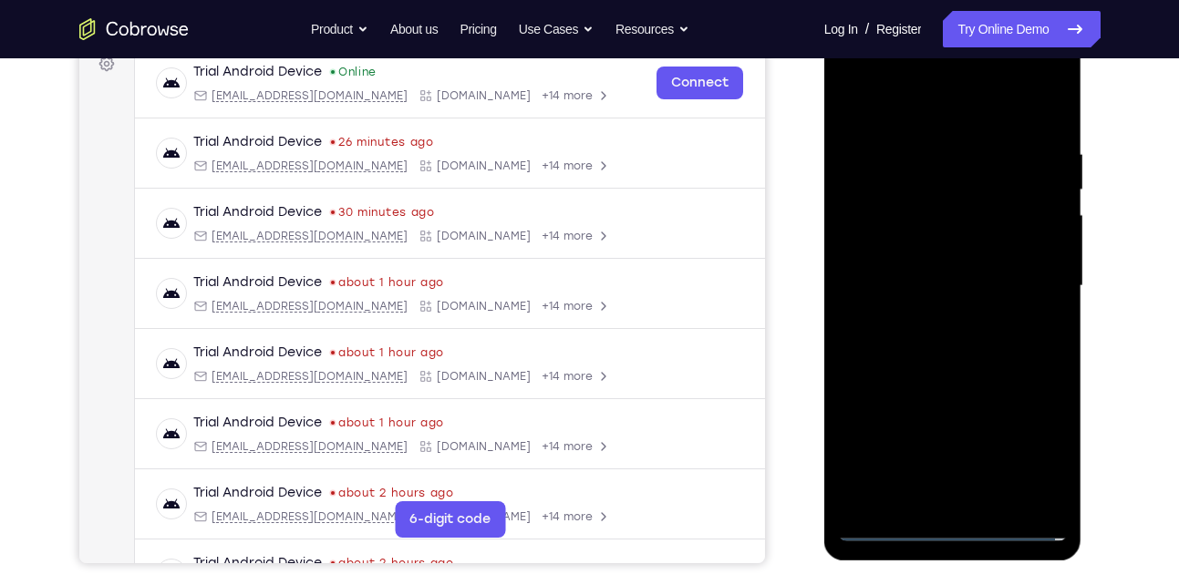
scroll to position [284, 0]
click at [927, 120] on div at bounding box center [953, 287] width 230 height 510
click at [1039, 280] on div at bounding box center [953, 287] width 230 height 510
click at [927, 319] on div at bounding box center [953, 287] width 230 height 510
click at [913, 268] on div at bounding box center [953, 287] width 230 height 510
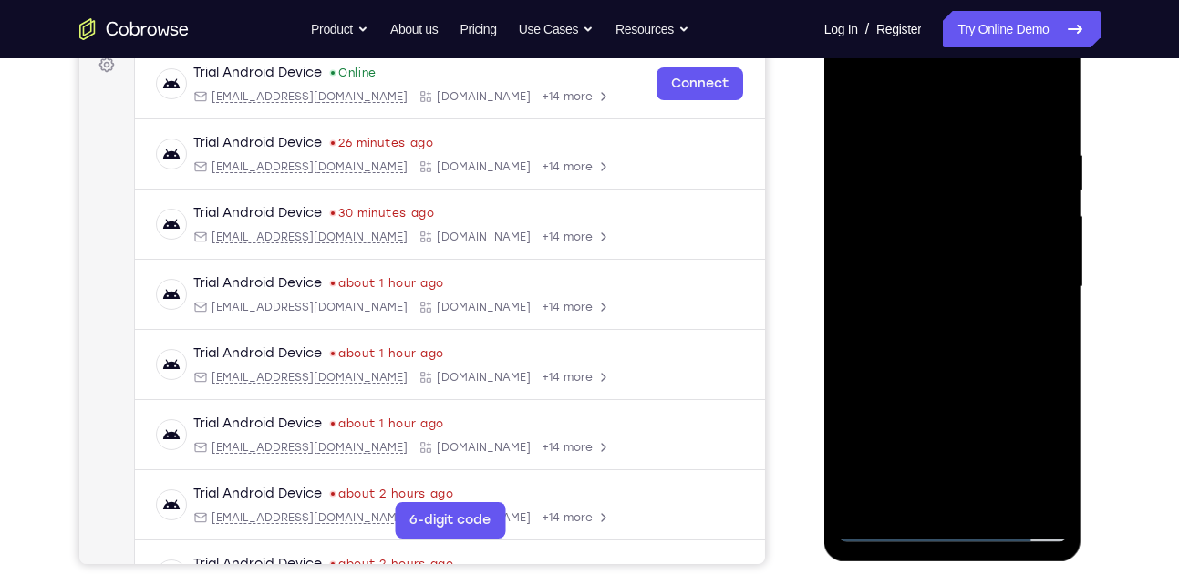
click at [902, 251] on div at bounding box center [953, 287] width 230 height 510
click at [902, 286] on div at bounding box center [953, 287] width 230 height 510
click at [904, 343] on div at bounding box center [953, 287] width 230 height 510
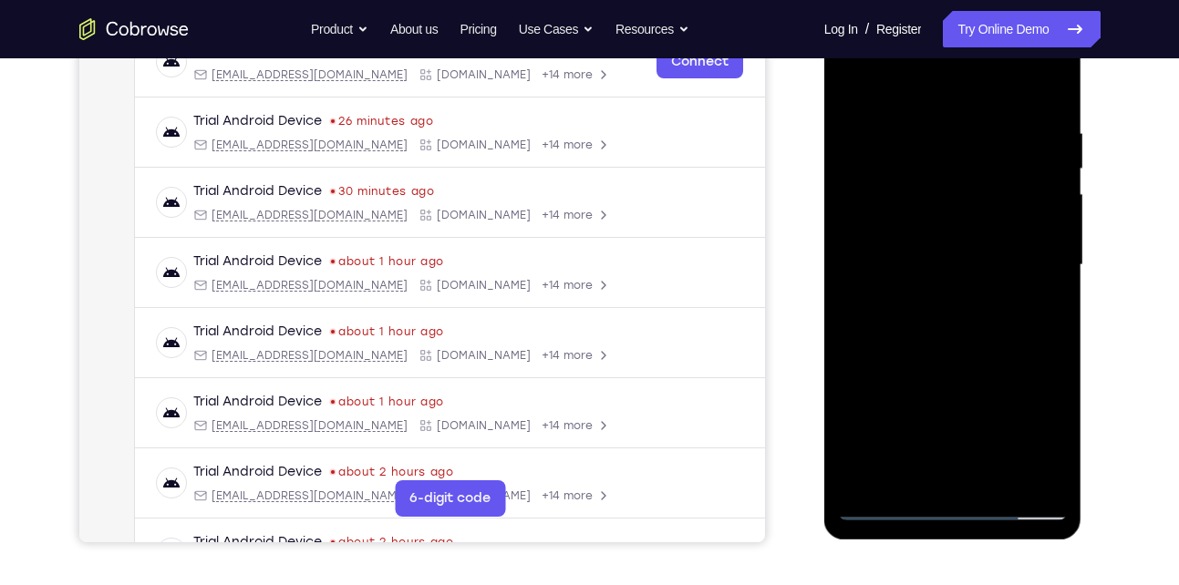
scroll to position [304, 0]
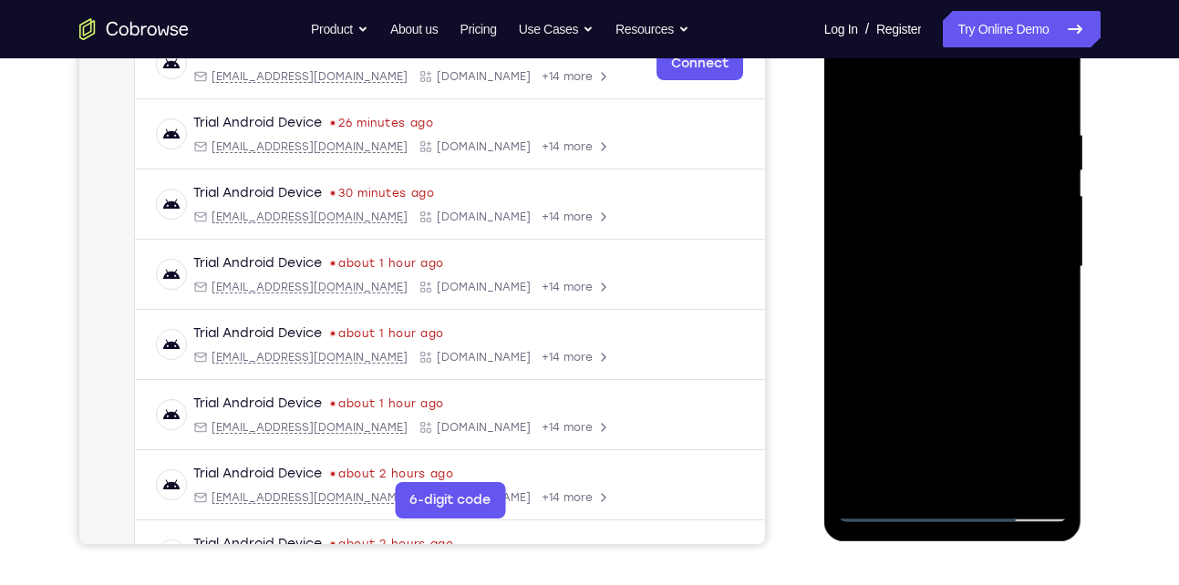
click at [1047, 110] on div at bounding box center [953, 267] width 230 height 510
drag, startPoint x: 974, startPoint y: 277, endPoint x: 950, endPoint y: 135, distance: 144.2
click at [950, 135] on div at bounding box center [953, 267] width 230 height 510
click at [1052, 214] on div at bounding box center [953, 267] width 230 height 510
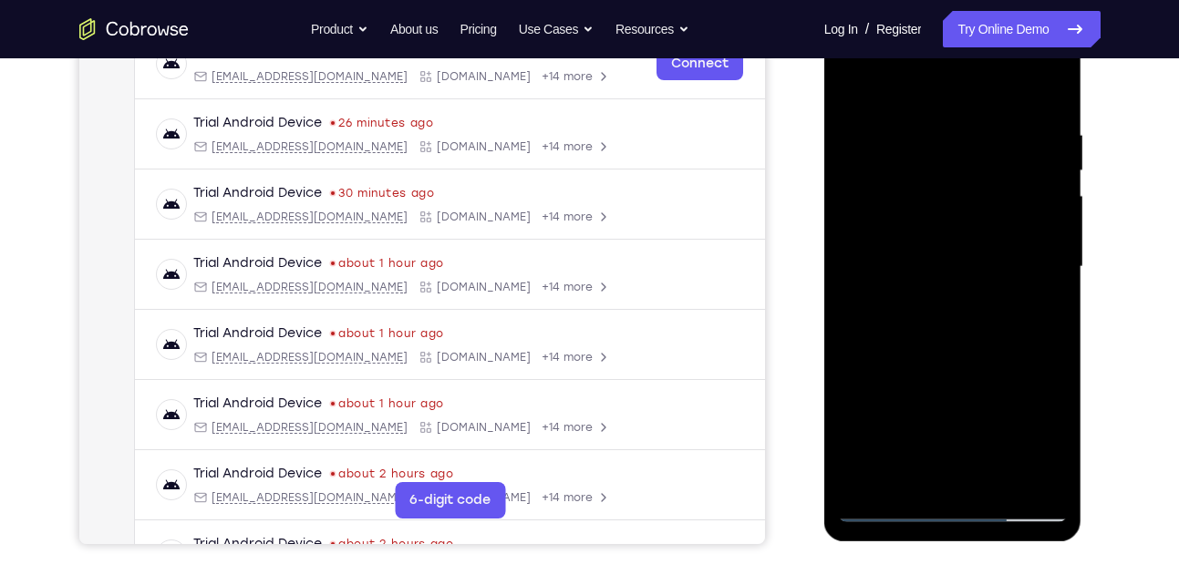
click at [1052, 214] on div at bounding box center [953, 267] width 230 height 510
click at [1000, 481] on div at bounding box center [953, 267] width 230 height 510
click at [959, 362] on div at bounding box center [953, 267] width 230 height 510
click at [857, 77] on div at bounding box center [953, 267] width 230 height 510
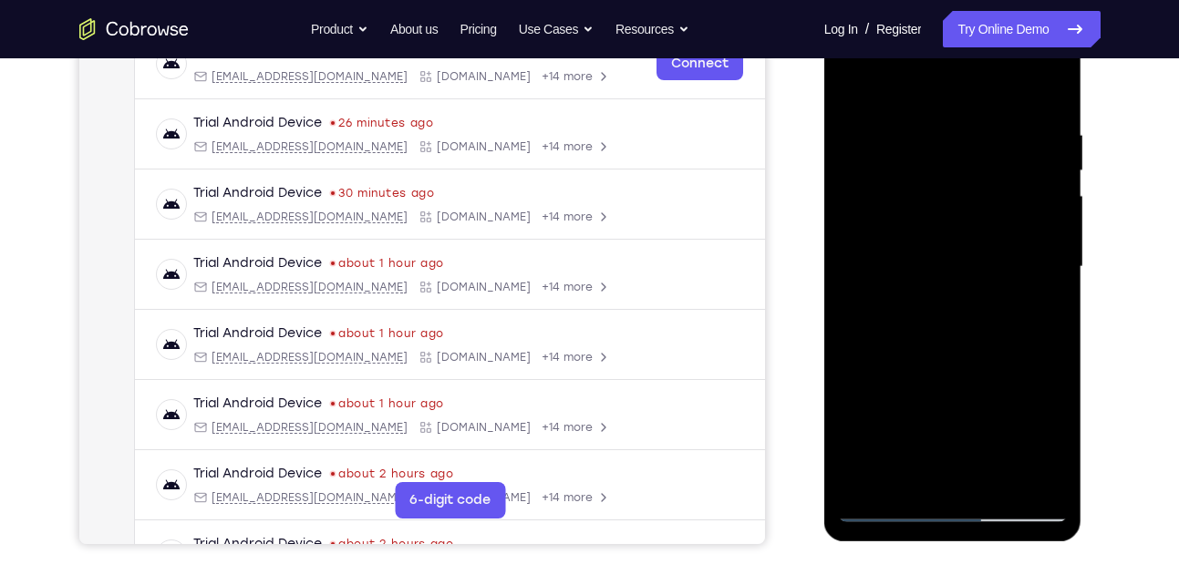
drag, startPoint x: 962, startPoint y: 341, endPoint x: 944, endPoint y: 92, distance: 249.5
click at [944, 92] on div at bounding box center [953, 267] width 230 height 510
drag, startPoint x: 923, startPoint y: 328, endPoint x: 928, endPoint y: 87, distance: 241.6
click at [928, 87] on div at bounding box center [953, 267] width 230 height 510
drag, startPoint x: 941, startPoint y: 321, endPoint x: 964, endPoint y: 139, distance: 182.9
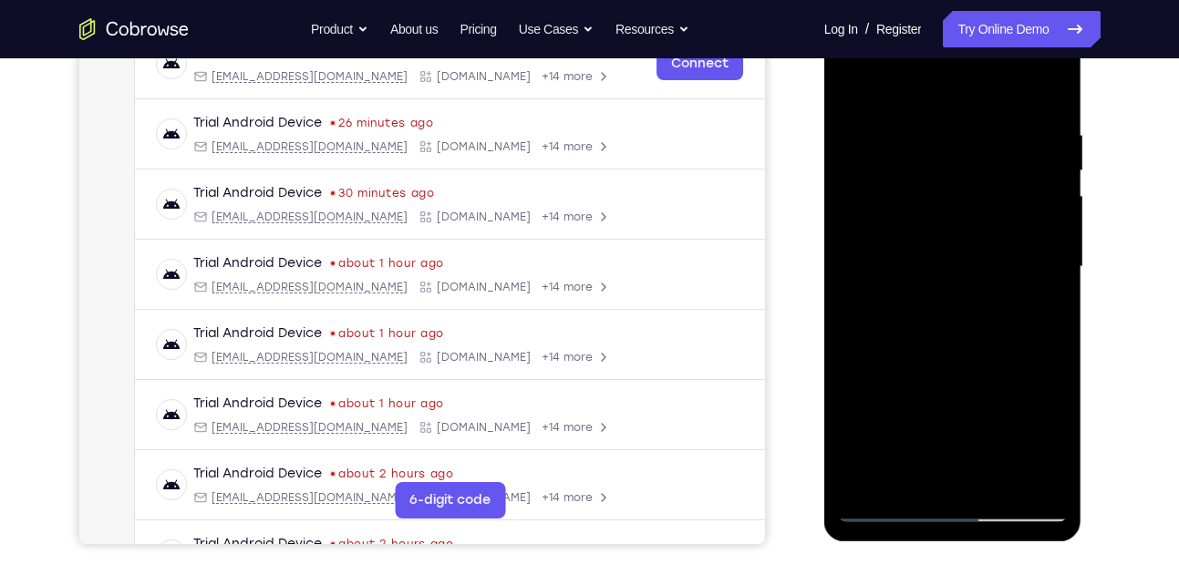
click at [964, 139] on div at bounding box center [953, 267] width 230 height 510
drag, startPoint x: 944, startPoint y: 317, endPoint x: 923, endPoint y: 54, distance: 264.3
click at [923, 54] on div at bounding box center [953, 267] width 230 height 510
drag, startPoint x: 913, startPoint y: 337, endPoint x: 909, endPoint y: 172, distance: 165.1
click at [909, 172] on div at bounding box center [953, 267] width 230 height 510
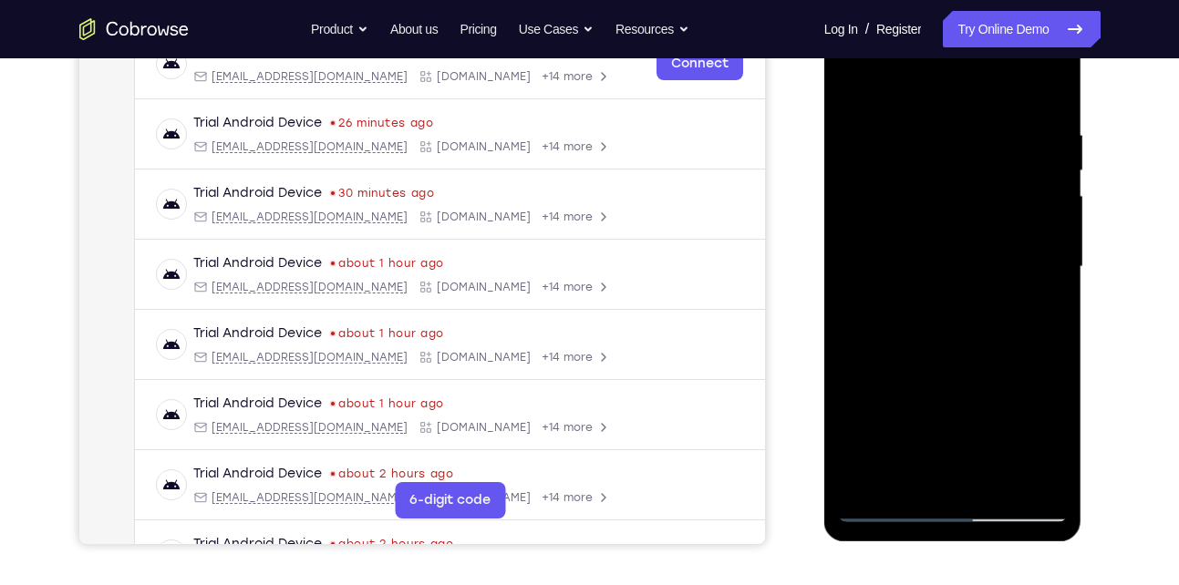
click at [1053, 211] on div at bounding box center [953, 267] width 230 height 510
click at [1048, 217] on div at bounding box center [953, 267] width 230 height 510
click at [1050, 217] on div at bounding box center [953, 267] width 230 height 510
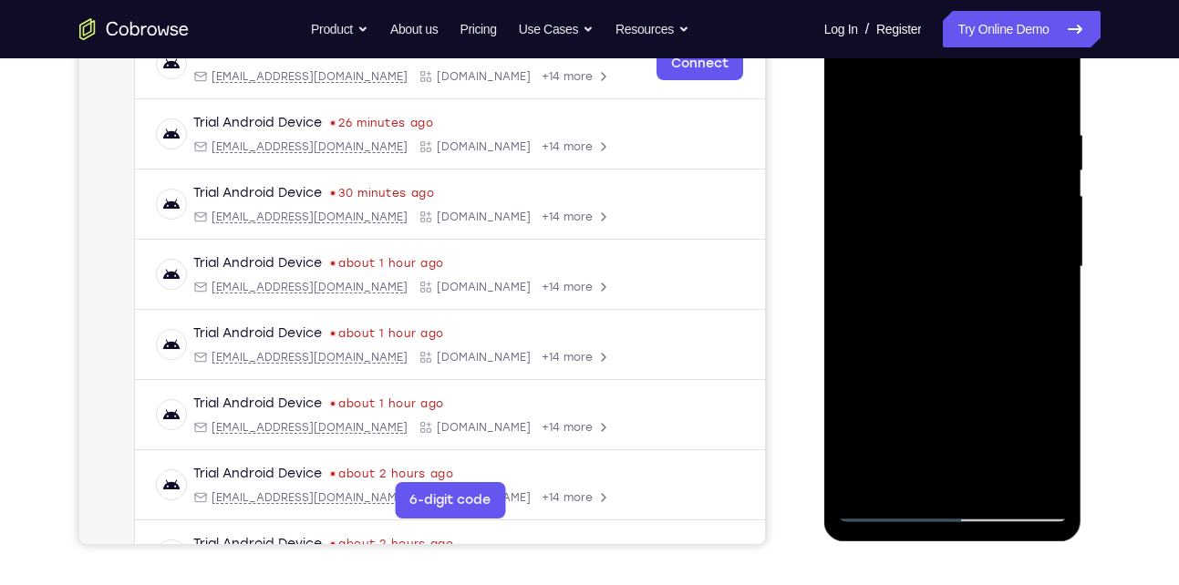
drag, startPoint x: 1012, startPoint y: 390, endPoint x: 985, endPoint y: 0, distance: 391.1
click at [985, 0] on div at bounding box center [953, 269] width 258 height 543
drag, startPoint x: 920, startPoint y: 321, endPoint x: 964, endPoint y: 7, distance: 316.8
click at [964, 7] on div at bounding box center [953, 269] width 258 height 543
click at [1053, 257] on div at bounding box center [953, 267] width 230 height 510
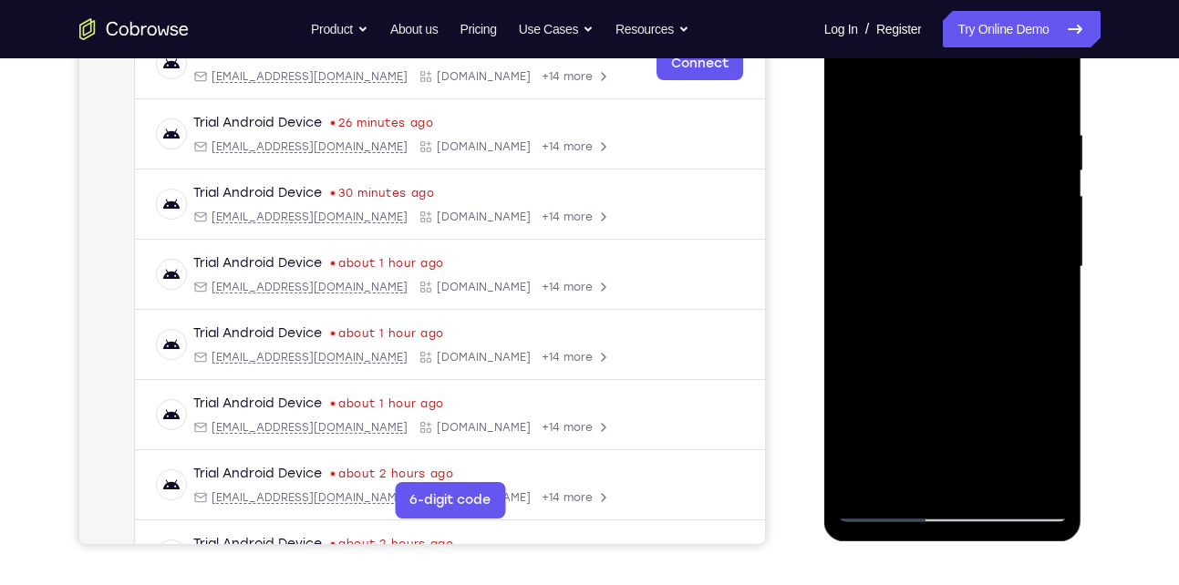
click at [850, 261] on div at bounding box center [953, 267] width 230 height 510
drag, startPoint x: 977, startPoint y: 420, endPoint x: 961, endPoint y: 141, distance: 279.4
click at [961, 141] on div at bounding box center [953, 267] width 230 height 510
click at [866, 481] on div at bounding box center [953, 267] width 230 height 510
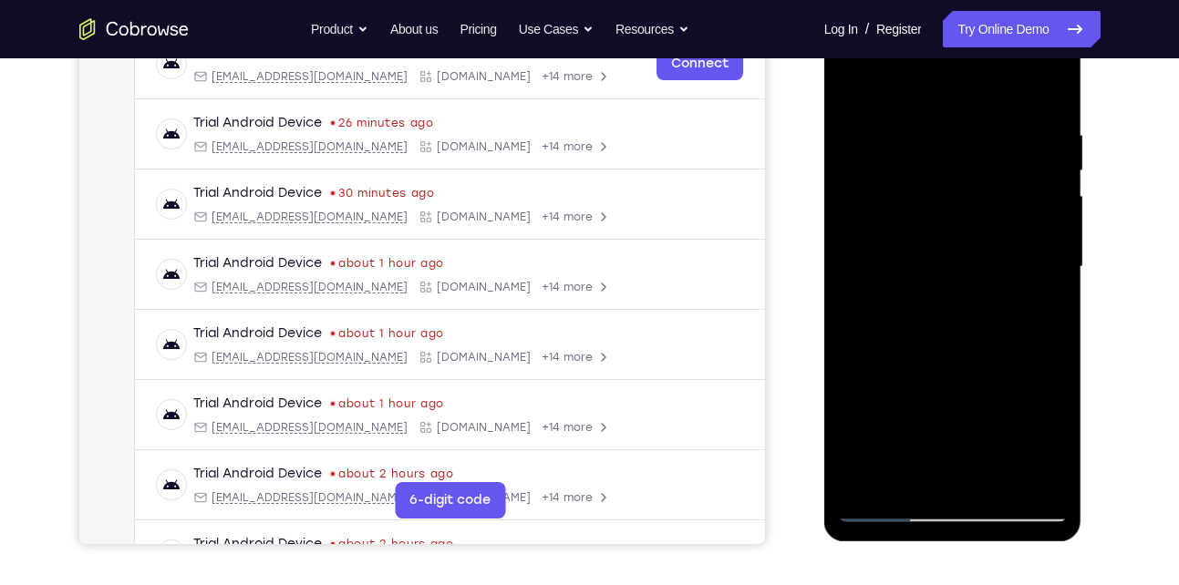
click at [860, 477] on div at bounding box center [953, 267] width 230 height 510
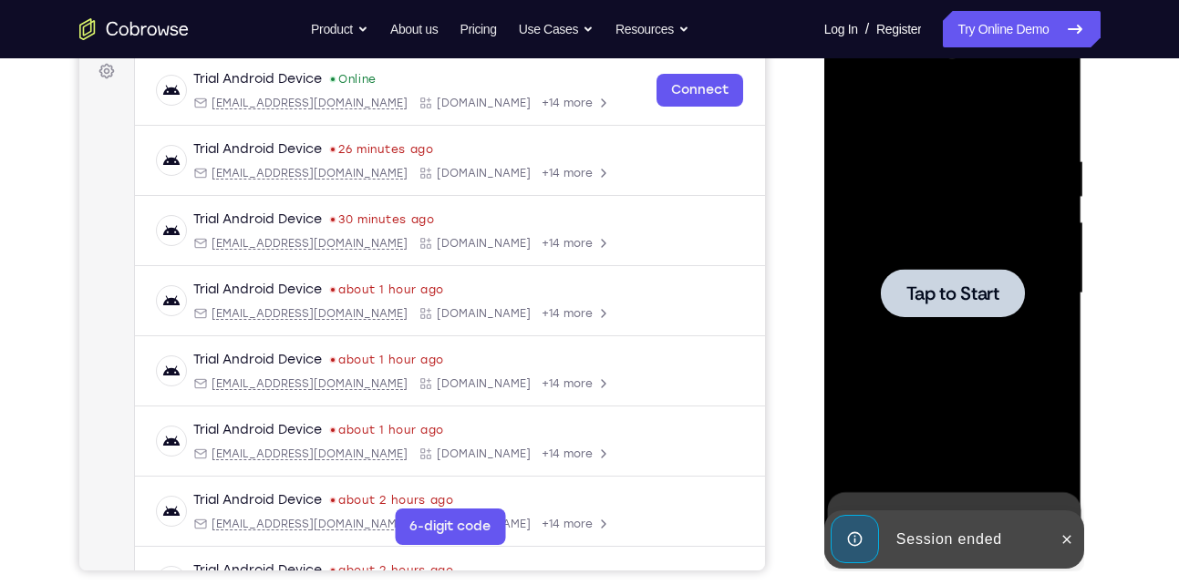
click at [924, 299] on span "Tap to Start" at bounding box center [952, 293] width 93 height 18
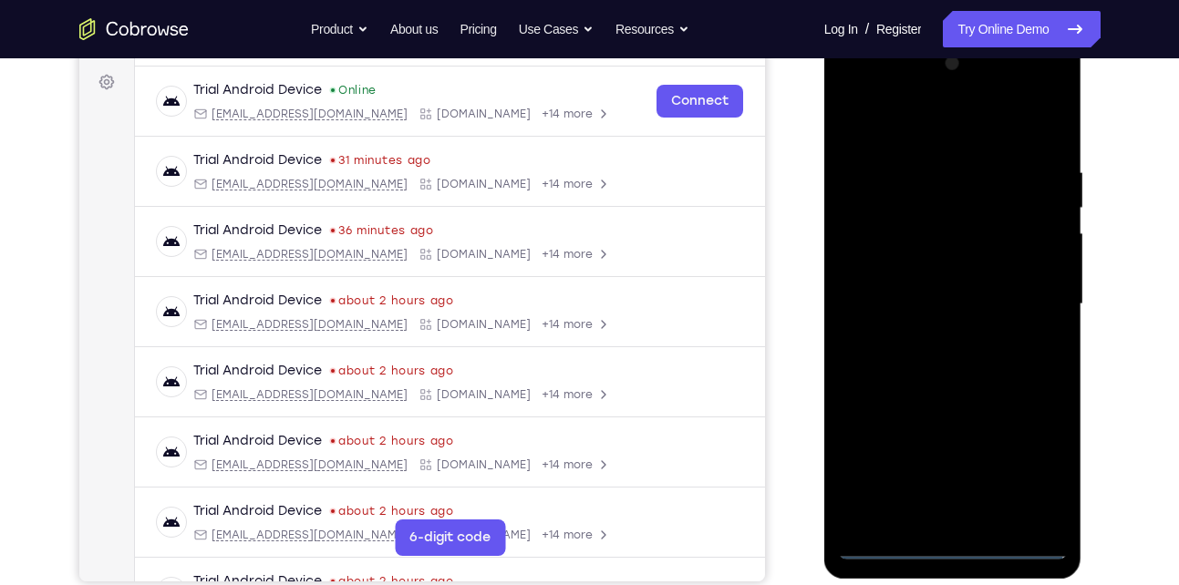
scroll to position [265, 0]
drag, startPoint x: 948, startPoint y: 483, endPoint x: 947, endPoint y: 142, distance: 340.9
click at [947, 142] on div at bounding box center [953, 305] width 230 height 510
click at [955, 481] on div at bounding box center [953, 305] width 230 height 510
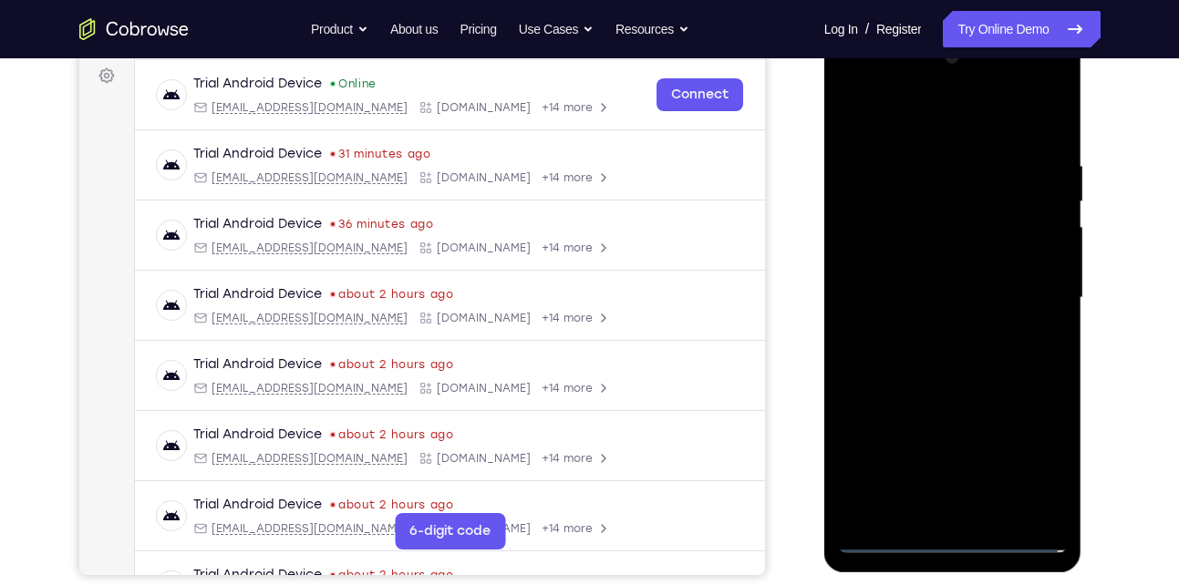
scroll to position [260, 0]
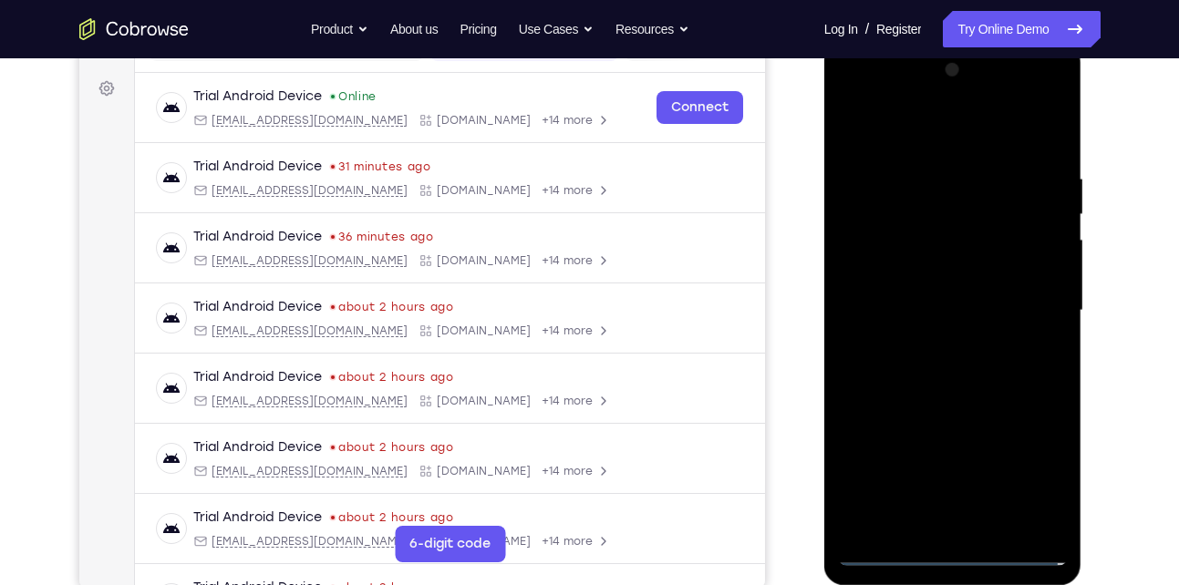
click at [955, 468] on div at bounding box center [953, 311] width 230 height 510
drag, startPoint x: 955, startPoint y: 487, endPoint x: 955, endPoint y: 468, distance: 19.1
click at [955, 468] on div at bounding box center [953, 311] width 230 height 510
drag, startPoint x: 954, startPoint y: 109, endPoint x: 137, endPoint y: 1, distance: 824.9
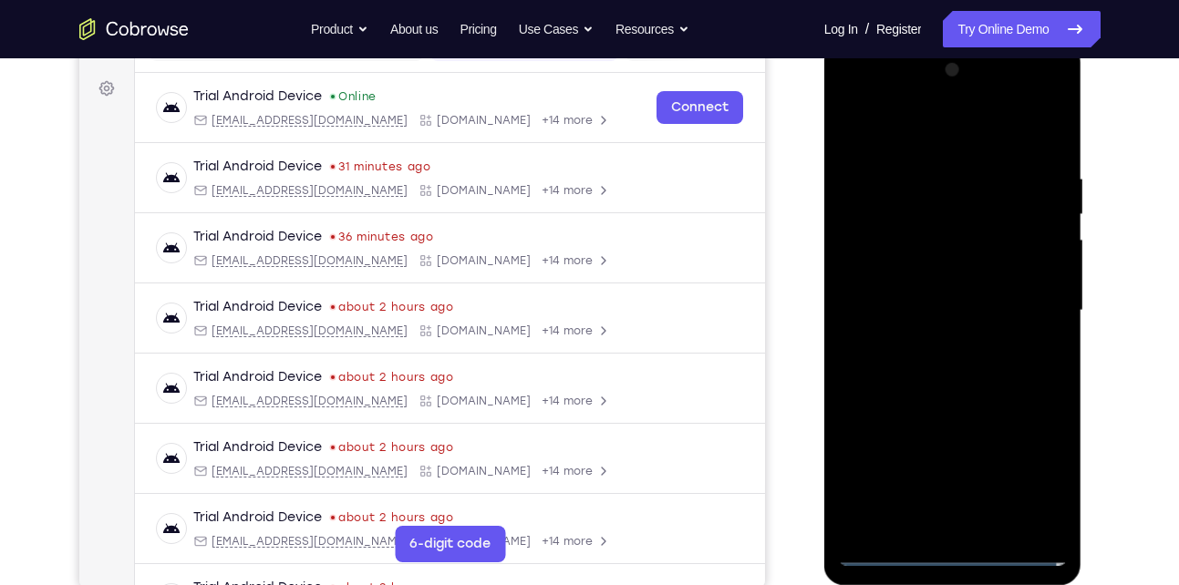
scroll to position [182, 0]
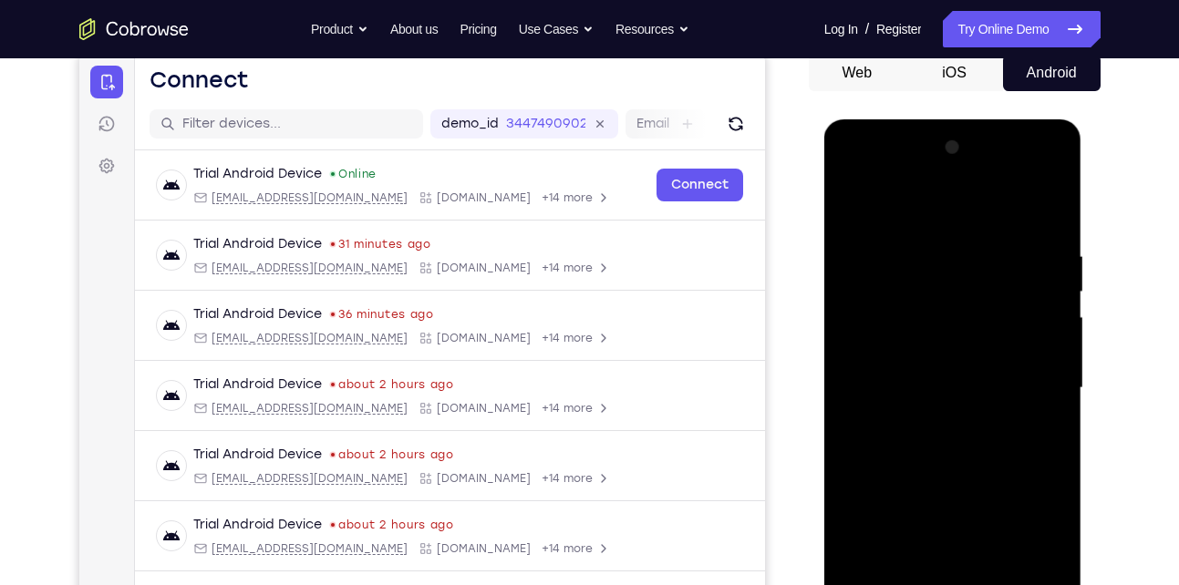
drag, startPoint x: 968, startPoint y: 293, endPoint x: 945, endPoint y: 436, distance: 144.9
click at [945, 436] on div at bounding box center [953, 388] width 230 height 510
click at [944, 438] on div at bounding box center [953, 388] width 230 height 510
drag, startPoint x: 954, startPoint y: 636, endPoint x: 947, endPoint y: 374, distance: 262.6
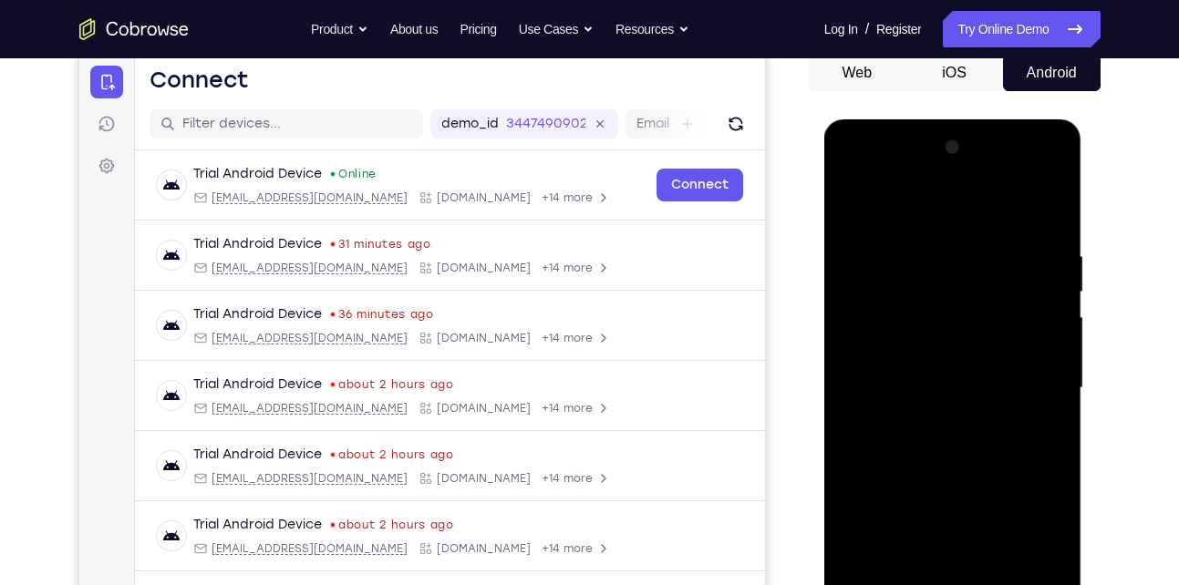
click at [944, 356] on div at bounding box center [953, 388] width 230 height 510
click at [1079, 268] on div at bounding box center [953, 390] width 258 height 543
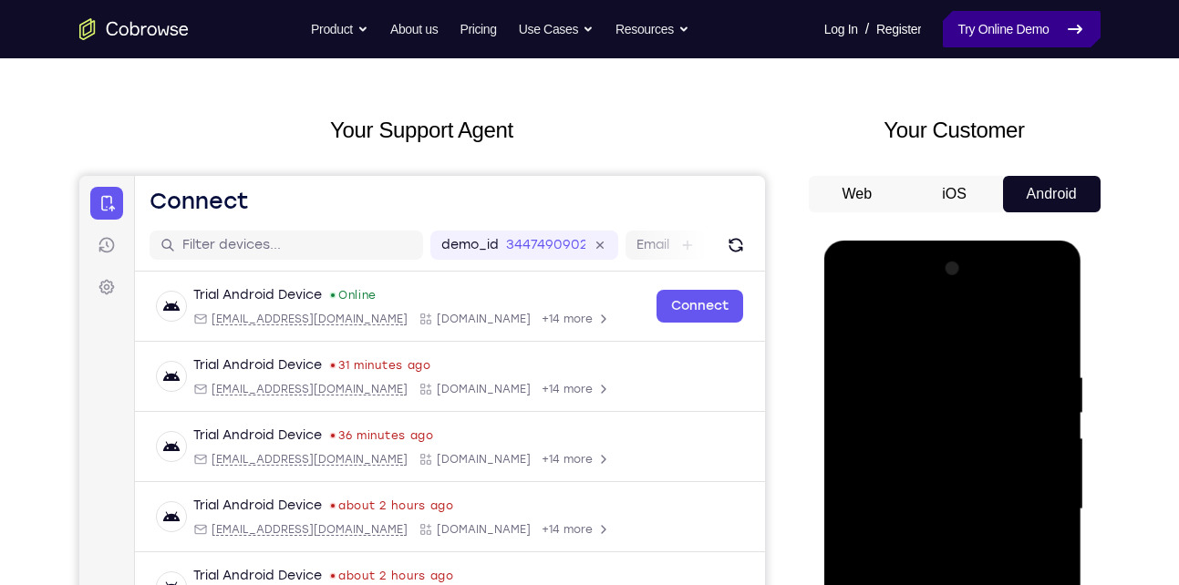
click at [964, 43] on link "Try Online Demo" at bounding box center [1021, 29] width 157 height 36
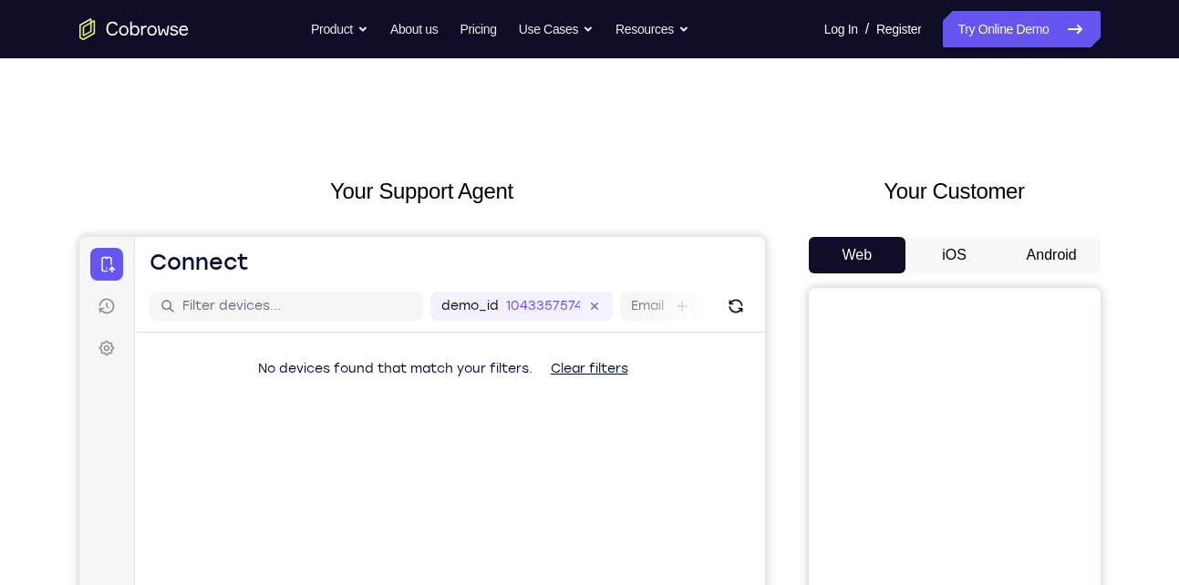
click at [1053, 266] on button "Android" at bounding box center [1052, 255] width 98 height 36
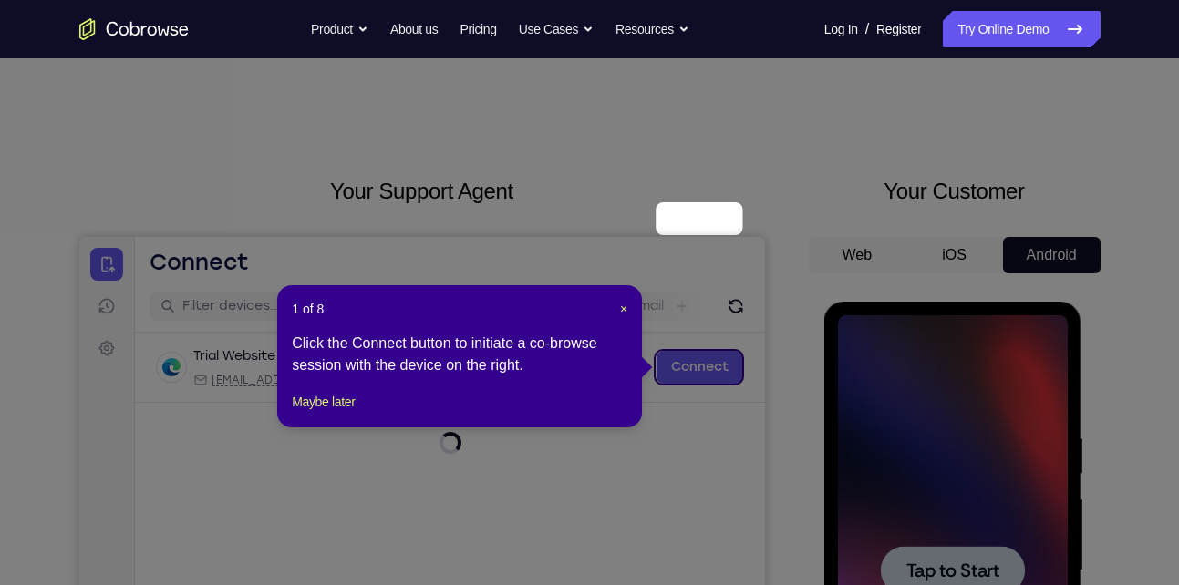
scroll to position [181, 0]
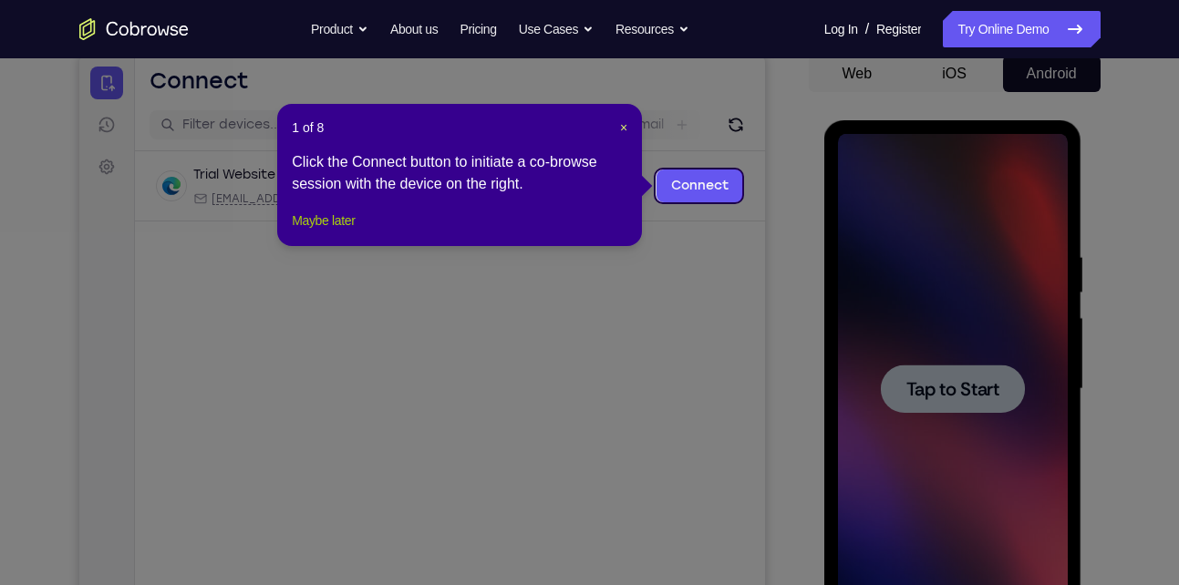
click at [329, 232] on button "Maybe later" at bounding box center [323, 221] width 63 height 22
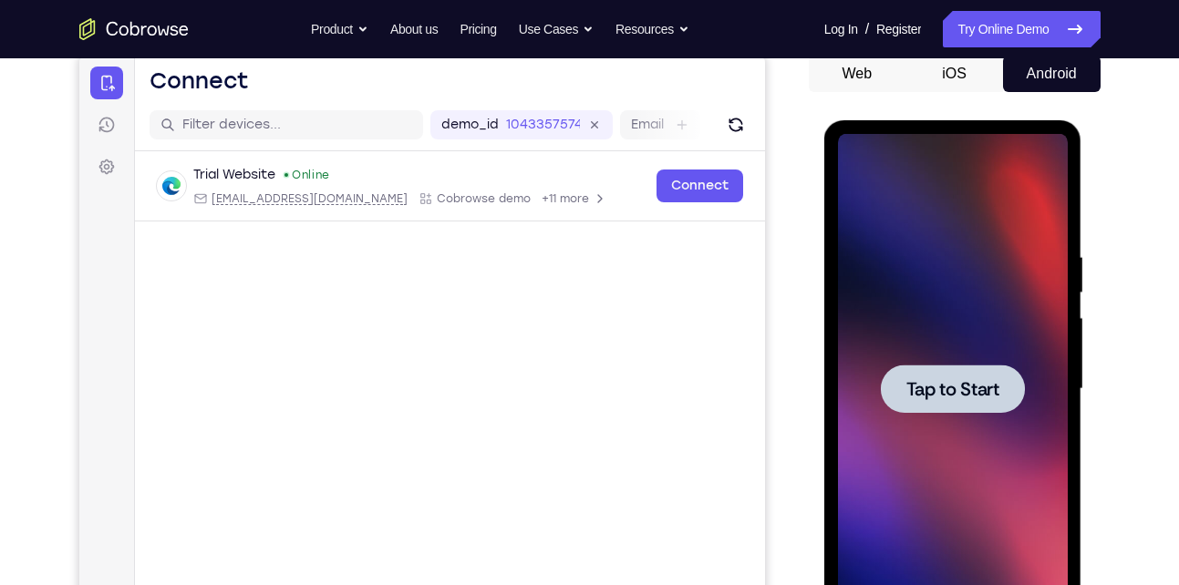
click at [950, 398] on span "Tap to Start" at bounding box center [952, 389] width 93 height 18
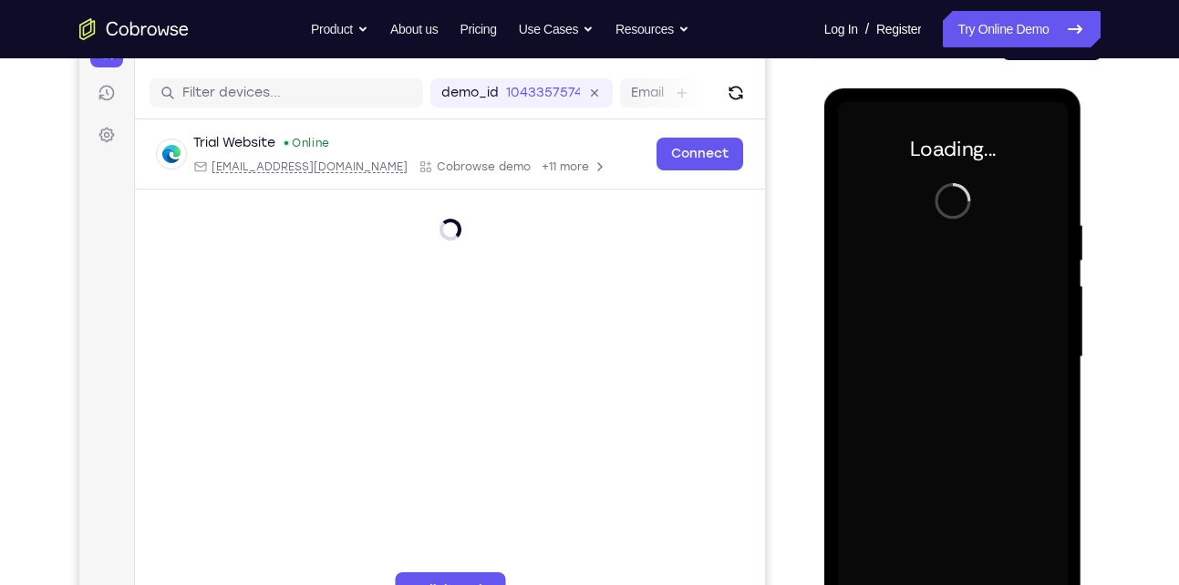
scroll to position [224, 0]
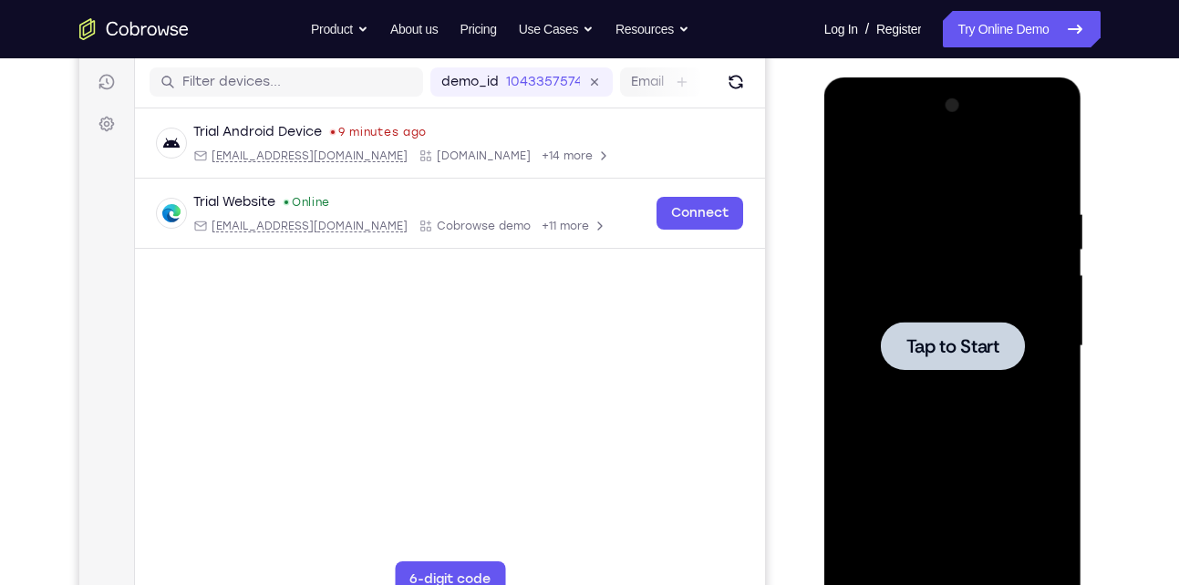
click at [1005, 404] on div at bounding box center [953, 346] width 230 height 510
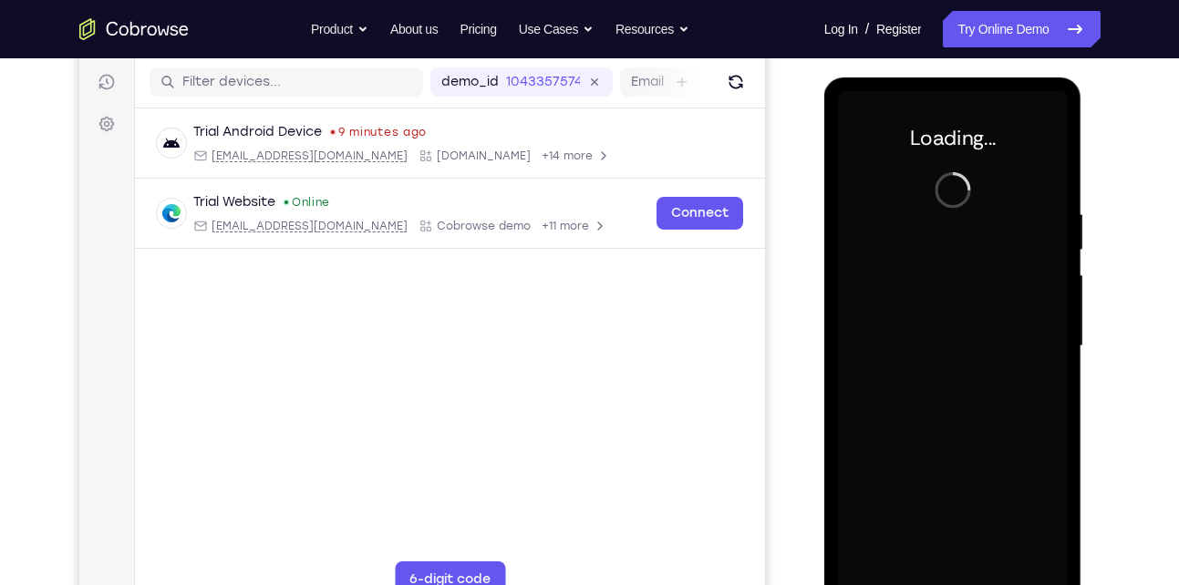
scroll to position [241, 0]
